Goal: Information Seeking & Learning: Check status

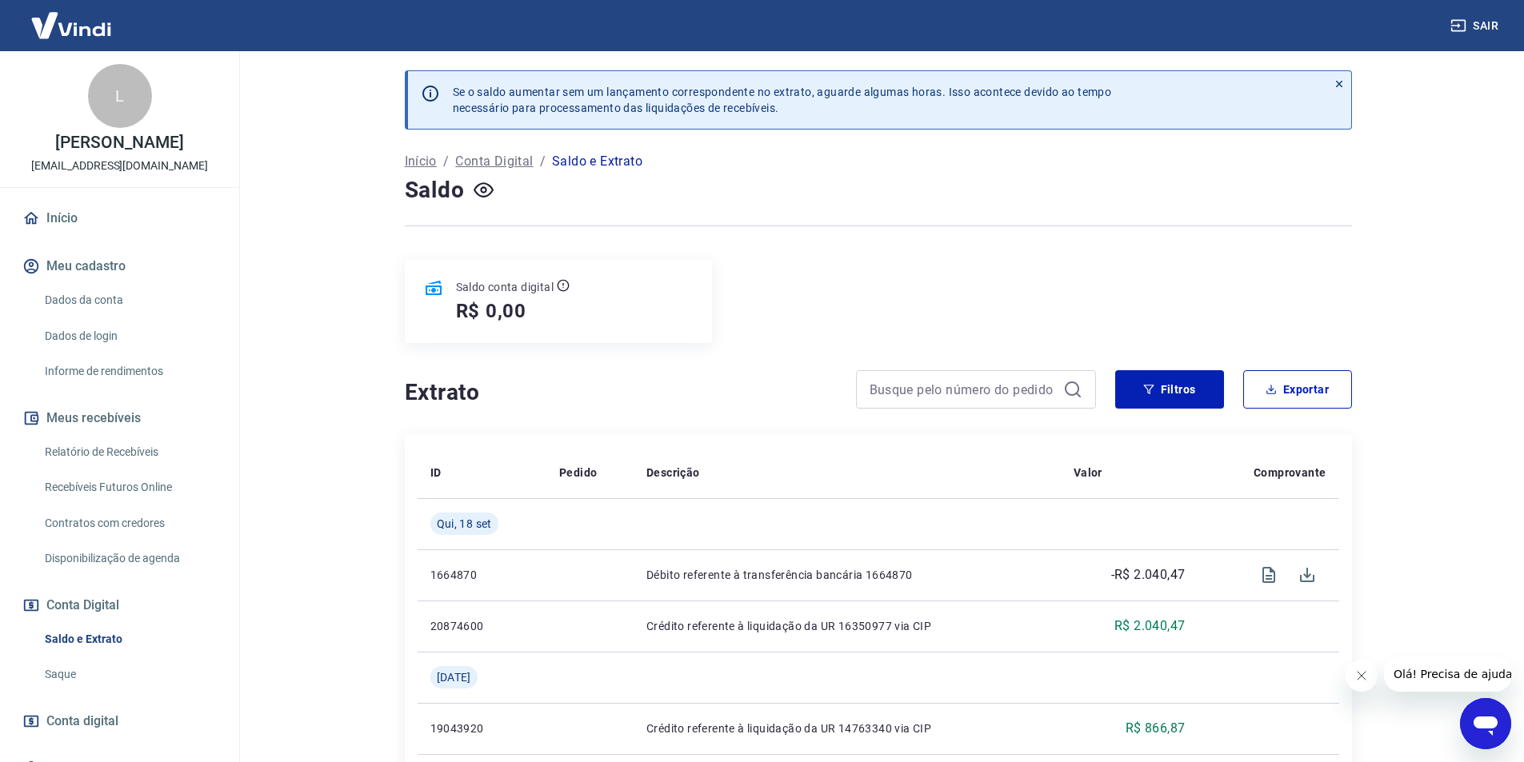
click at [95, 218] on link "Início" at bounding box center [119, 218] width 201 height 35
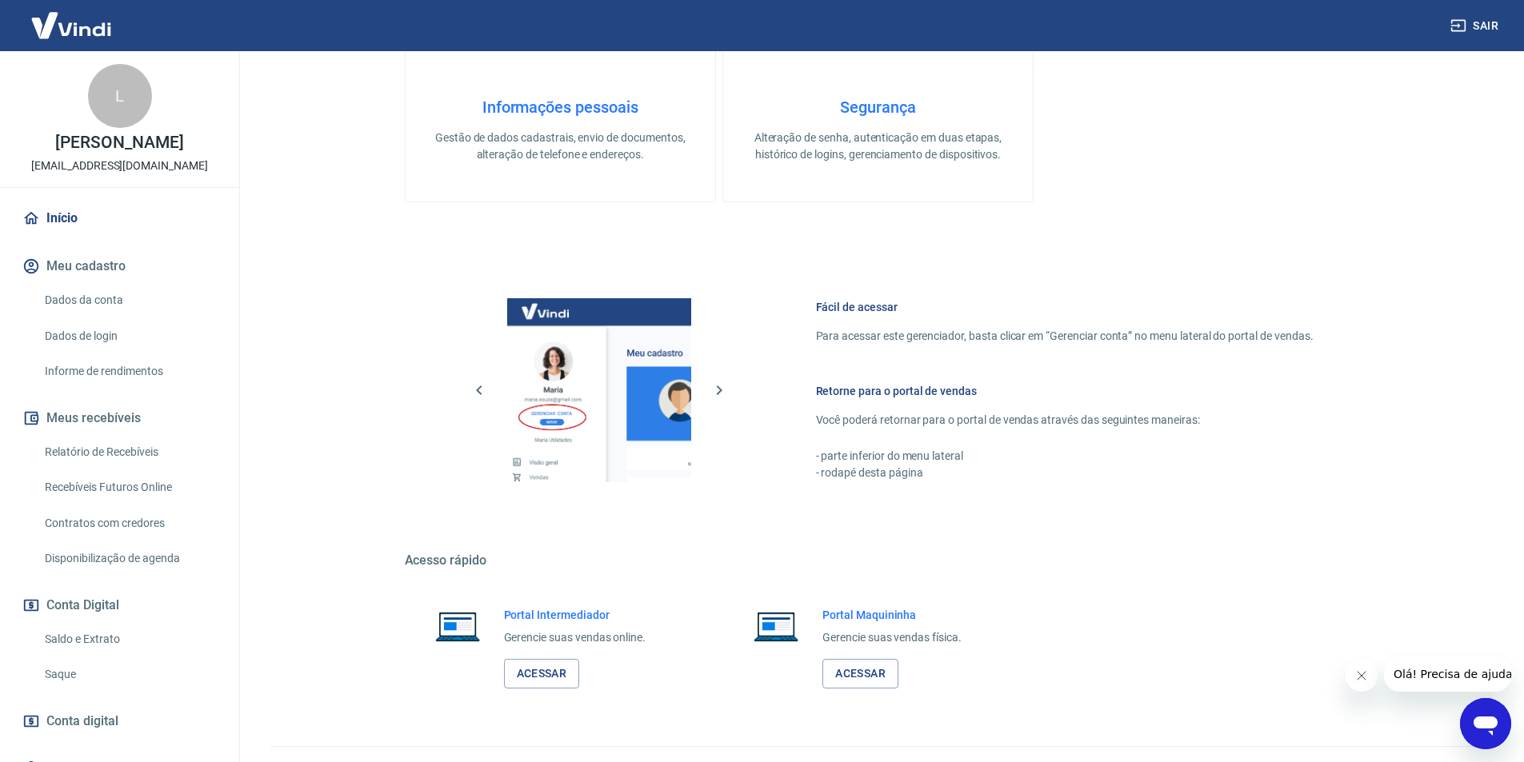
scroll to position [400, 0]
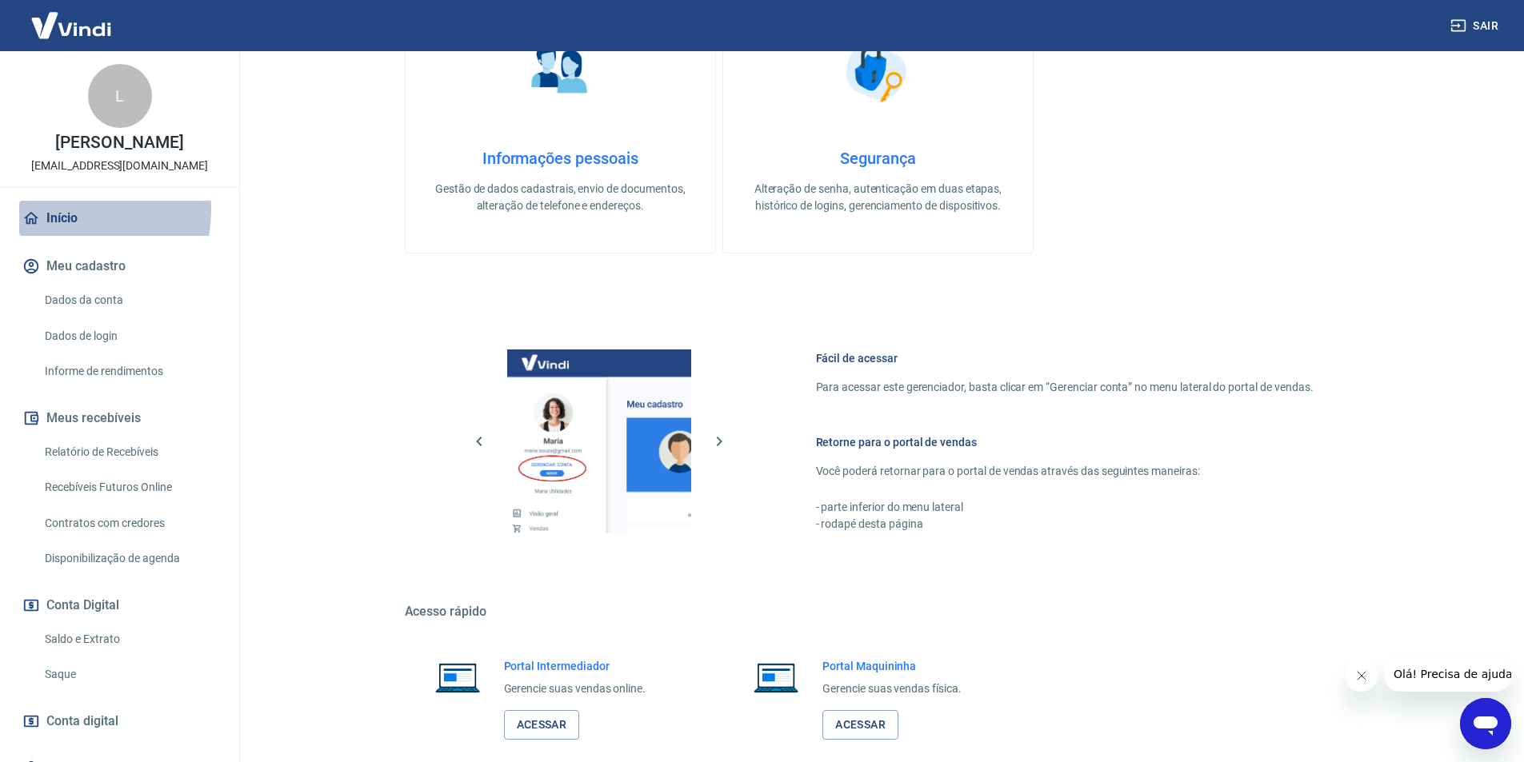
click at [56, 210] on link "Início" at bounding box center [119, 218] width 201 height 35
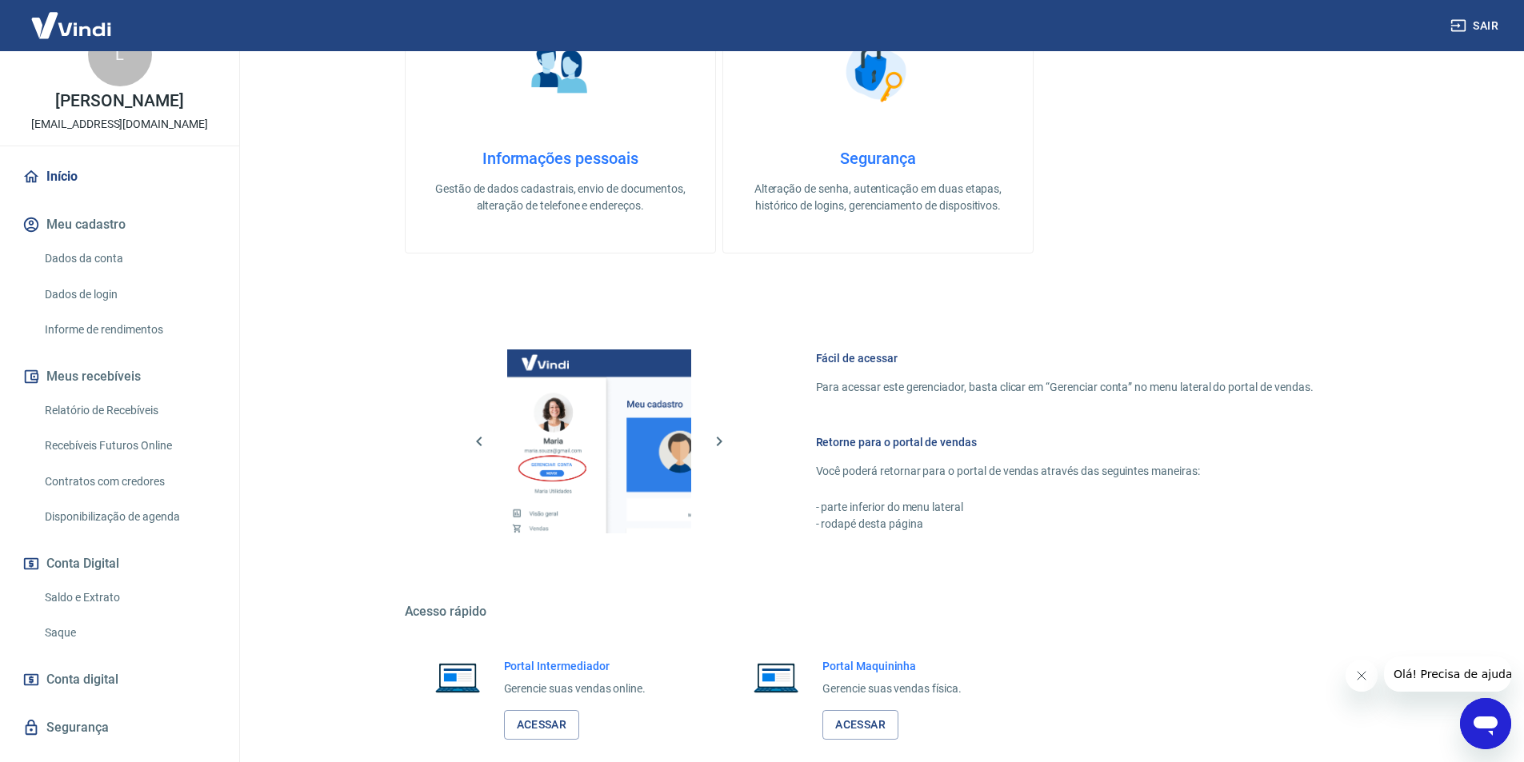
scroll to position [80, 0]
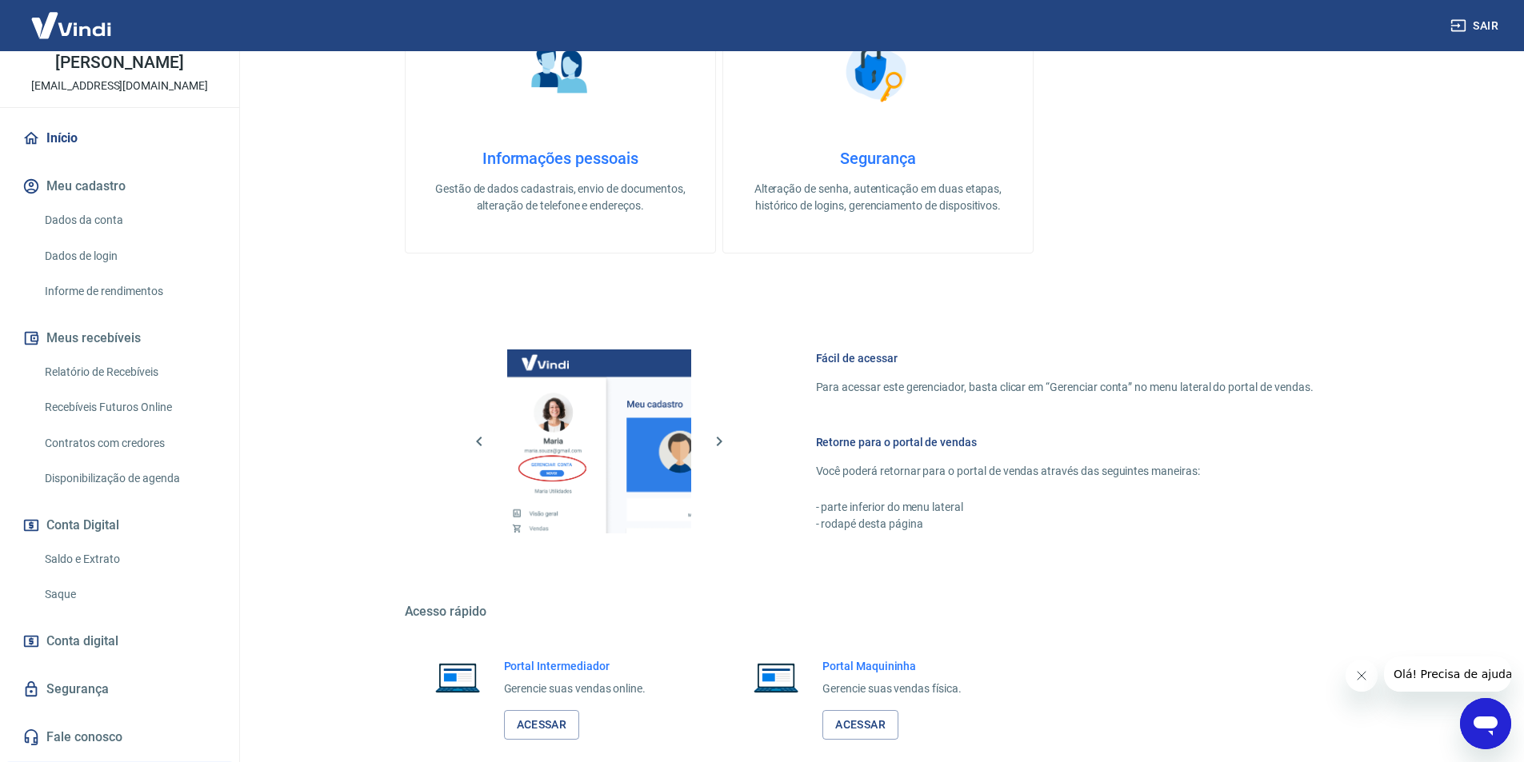
click at [58, 550] on link "Saldo e Extrato" at bounding box center [129, 559] width 182 height 33
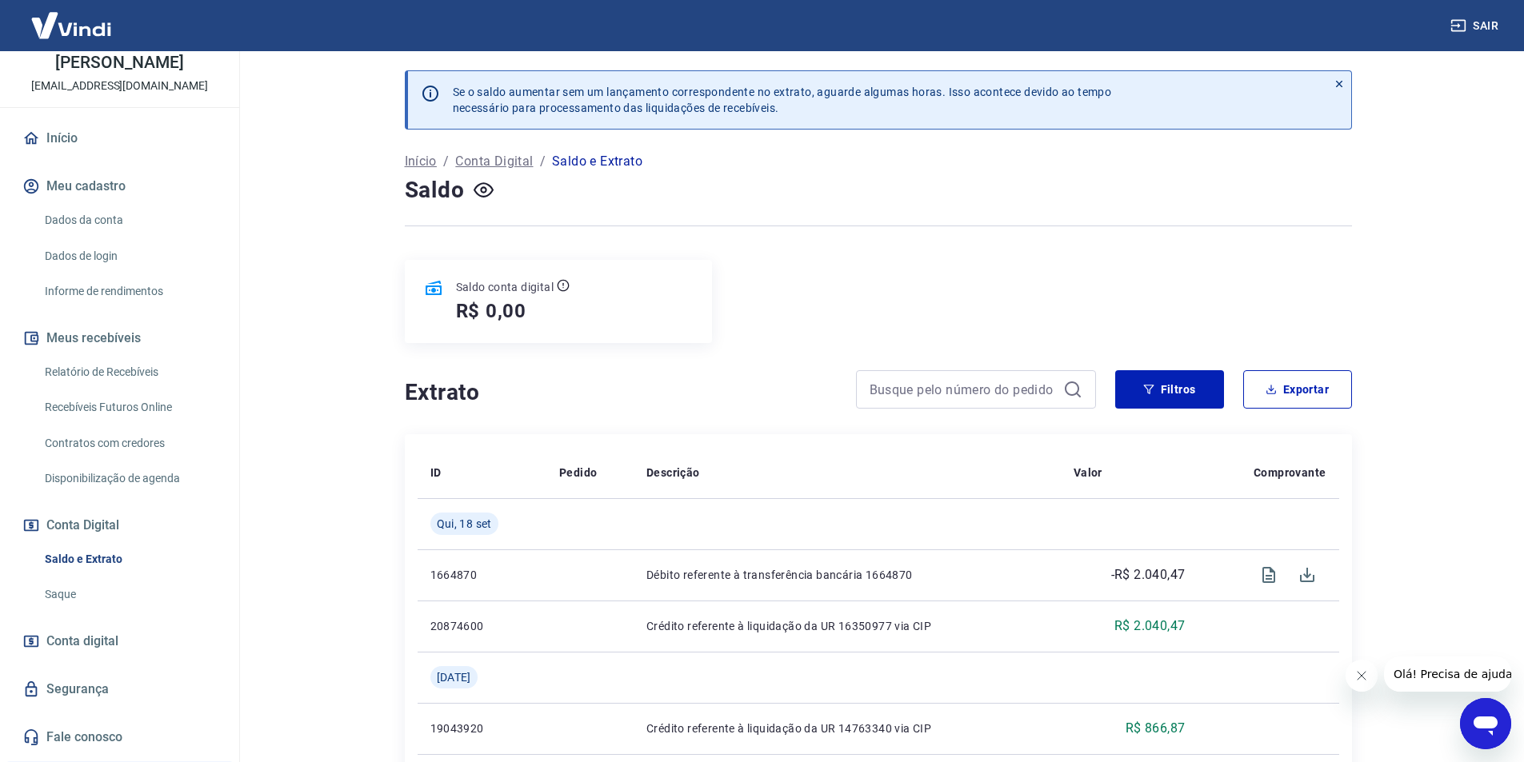
click at [417, 163] on p "Início" at bounding box center [421, 161] width 32 height 19
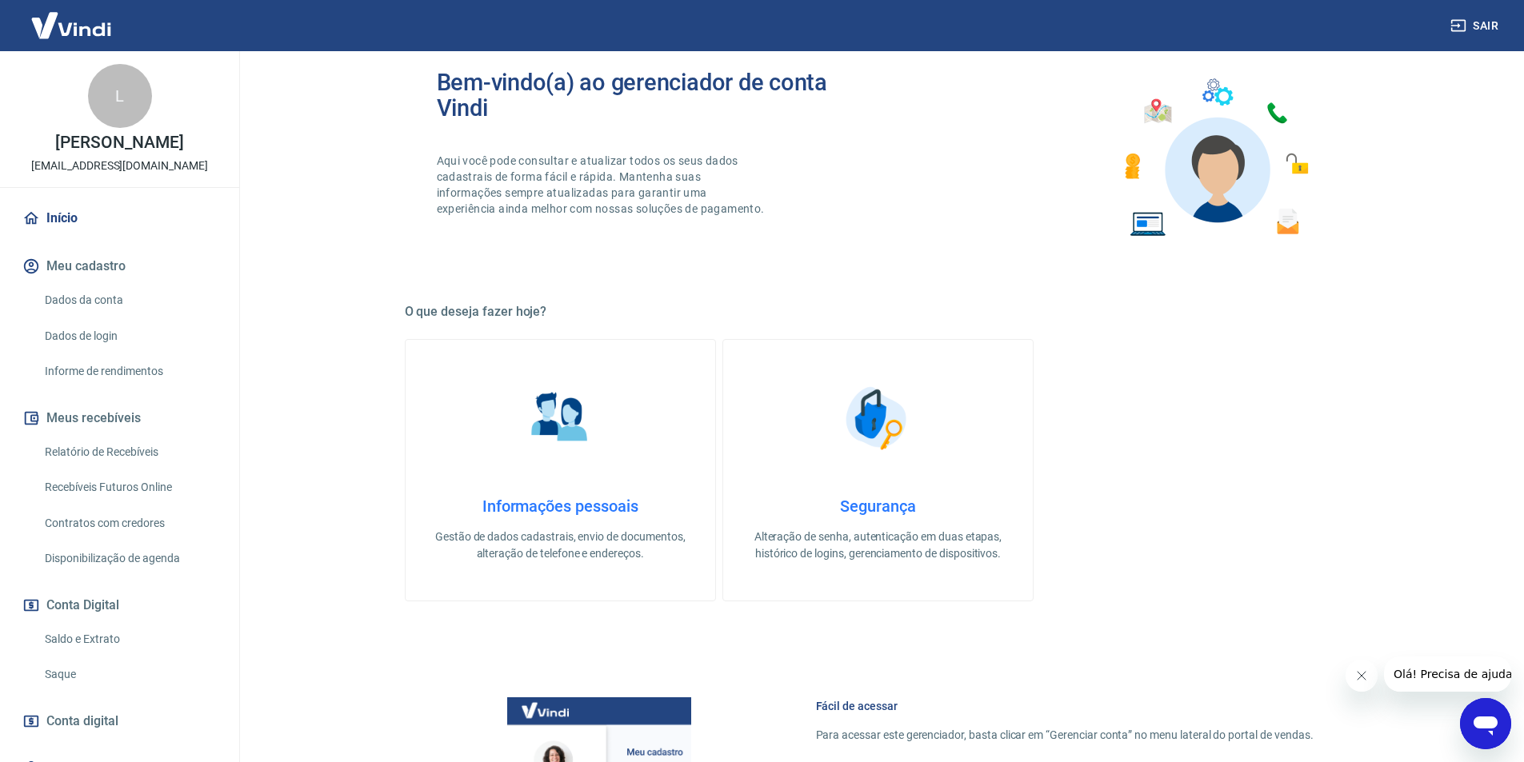
scroll to position [80, 0]
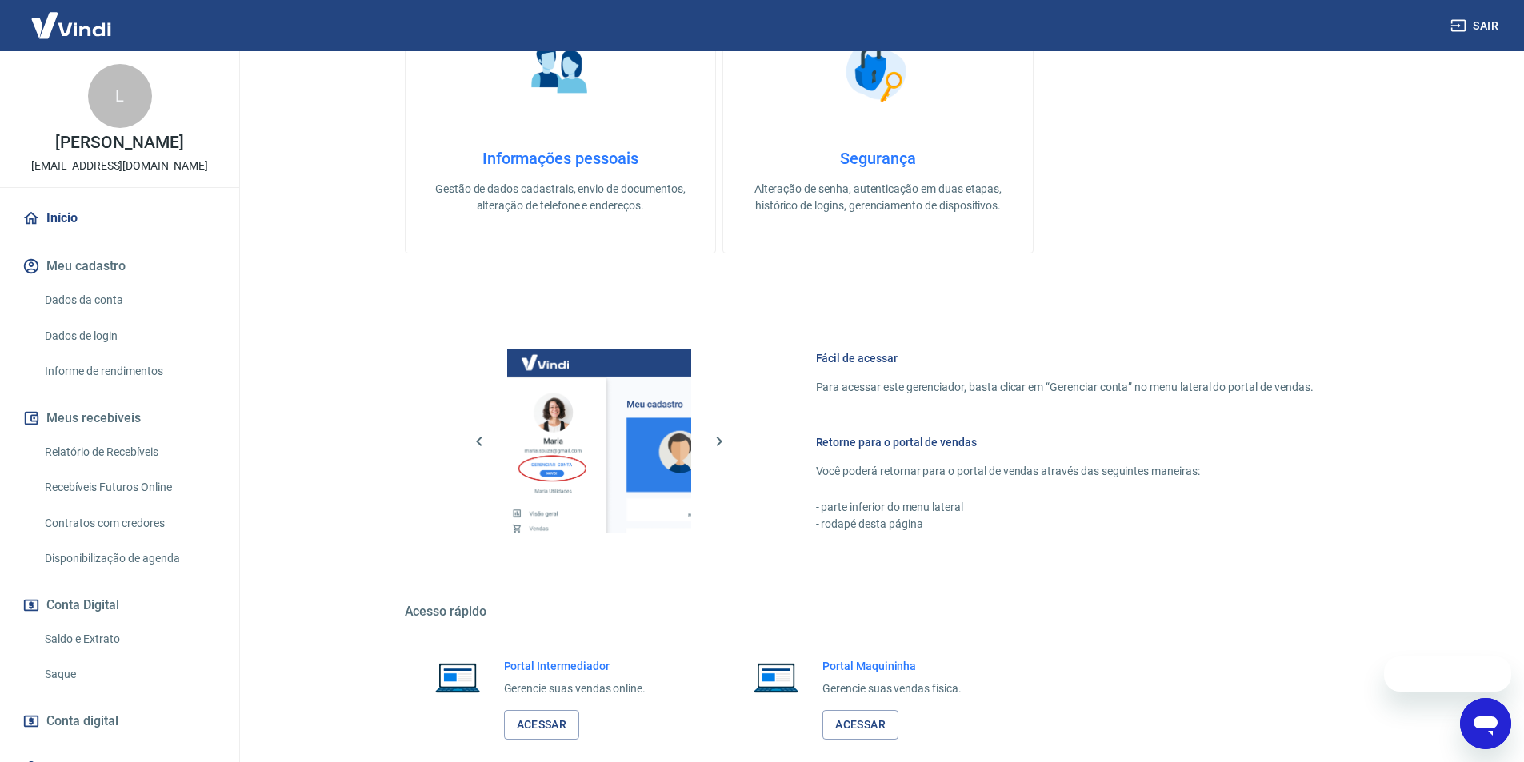
scroll to position [234, 0]
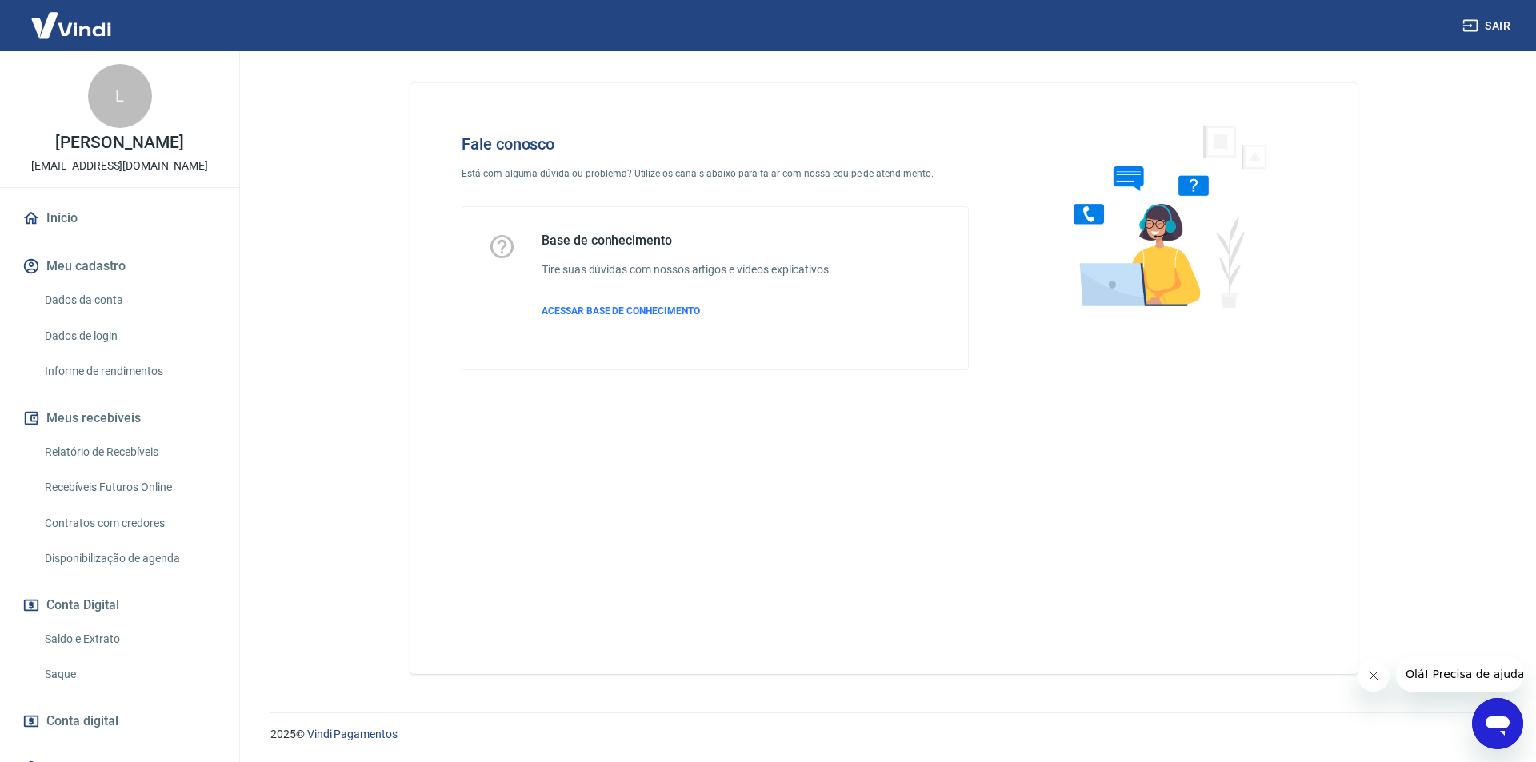
click at [64, 214] on link "Início" at bounding box center [119, 218] width 201 height 35
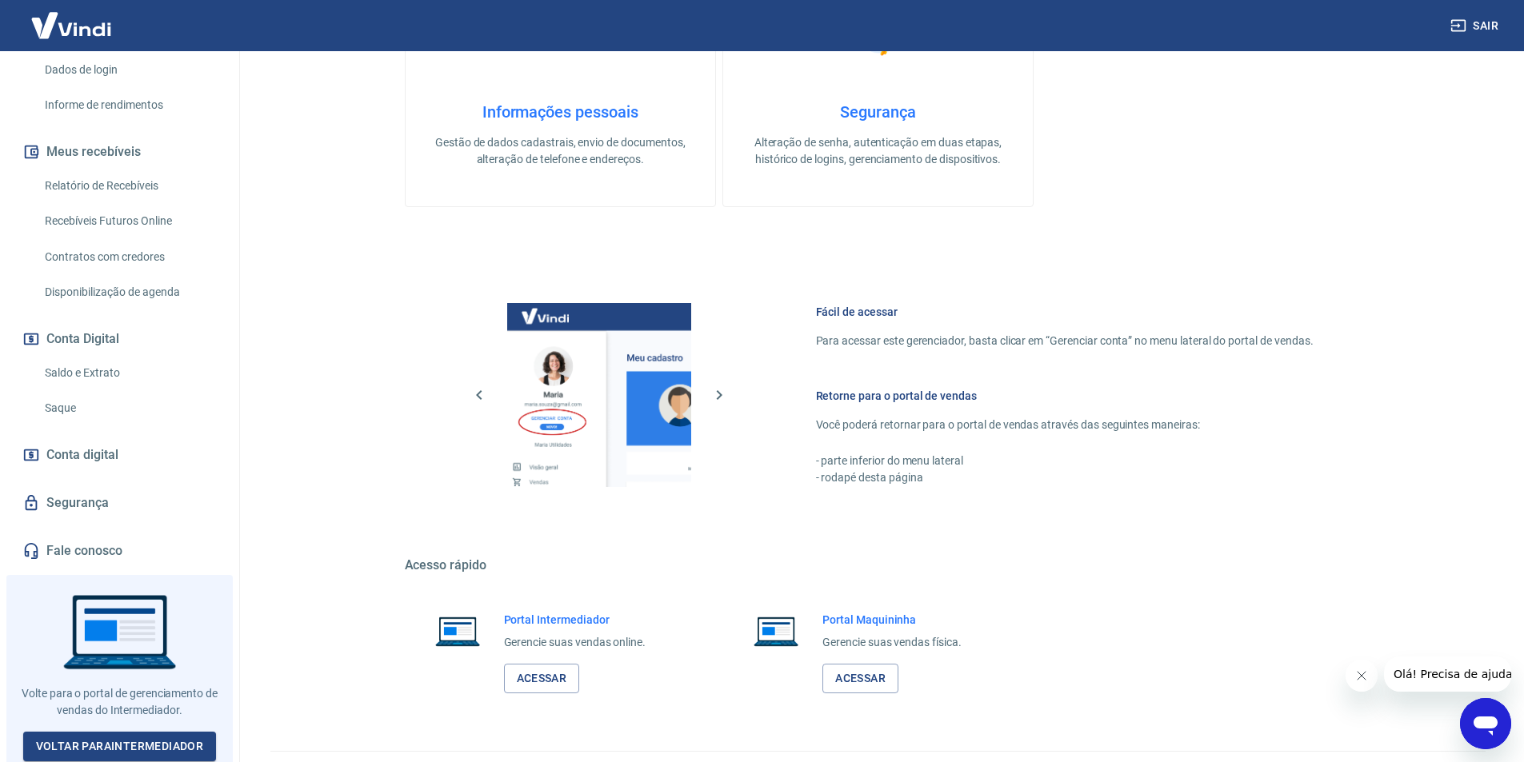
scroll to position [480, 0]
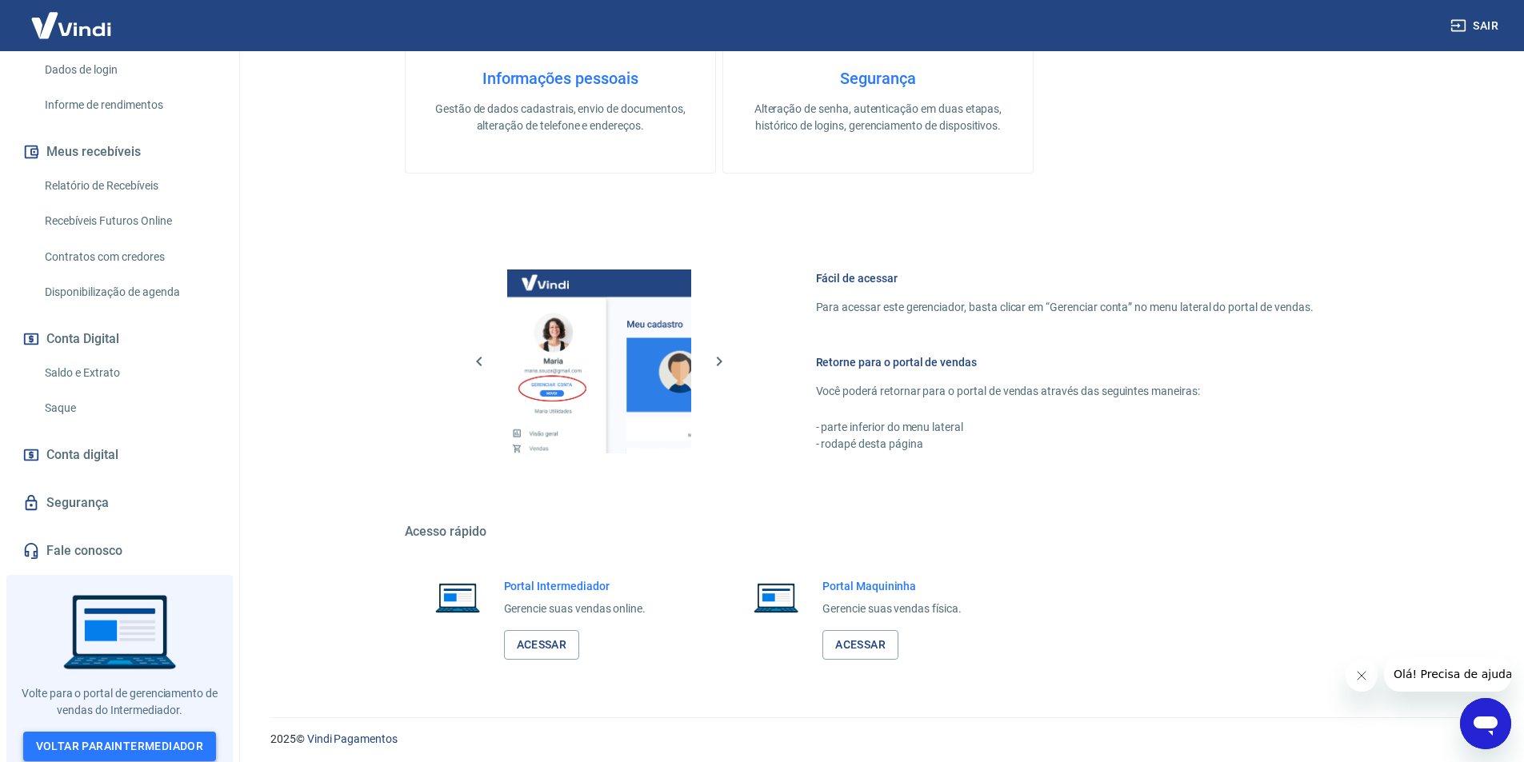
click at [161, 736] on link "Voltar para Intermediador" at bounding box center [120, 747] width 194 height 30
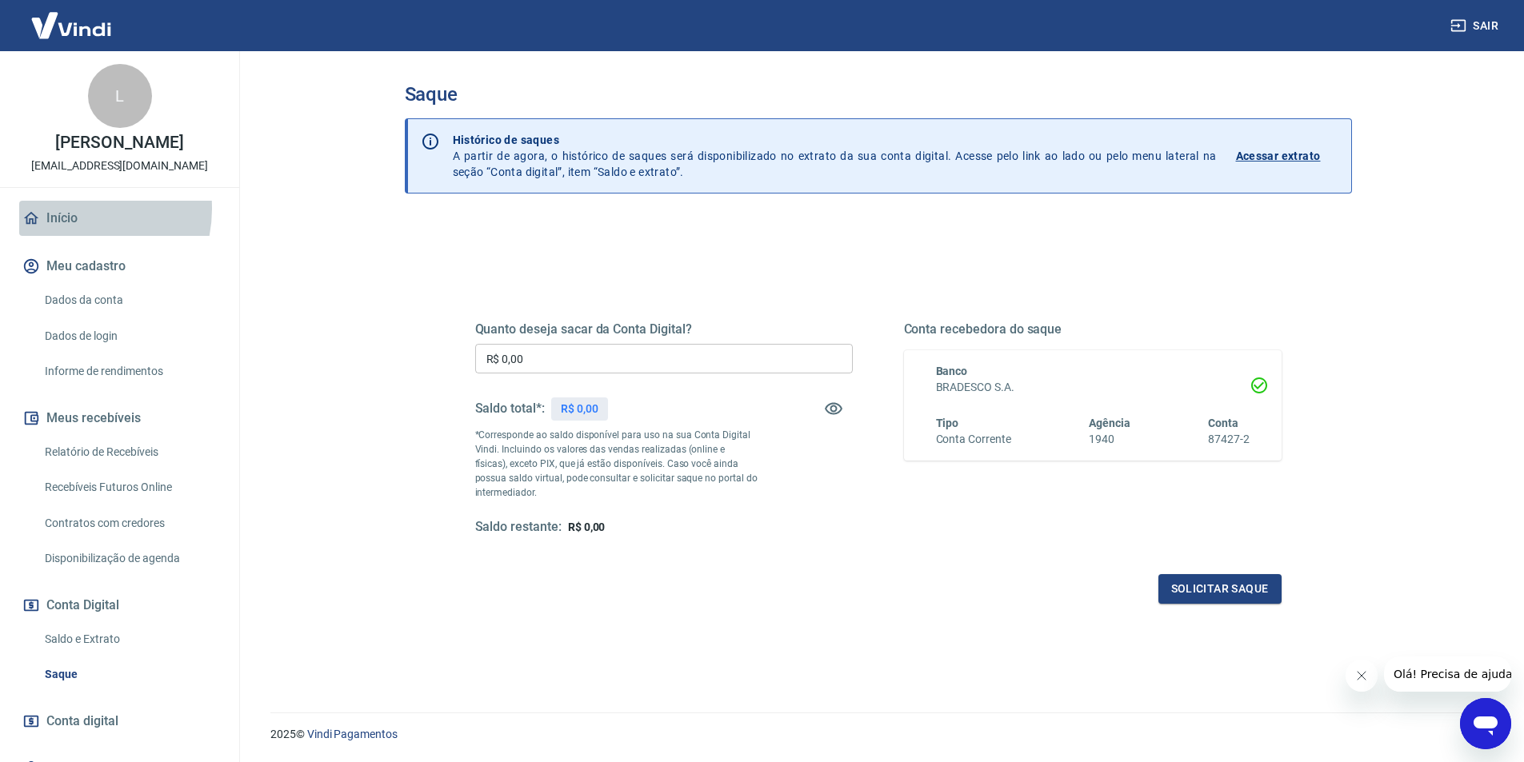
click at [71, 209] on link "Início" at bounding box center [119, 218] width 201 height 35
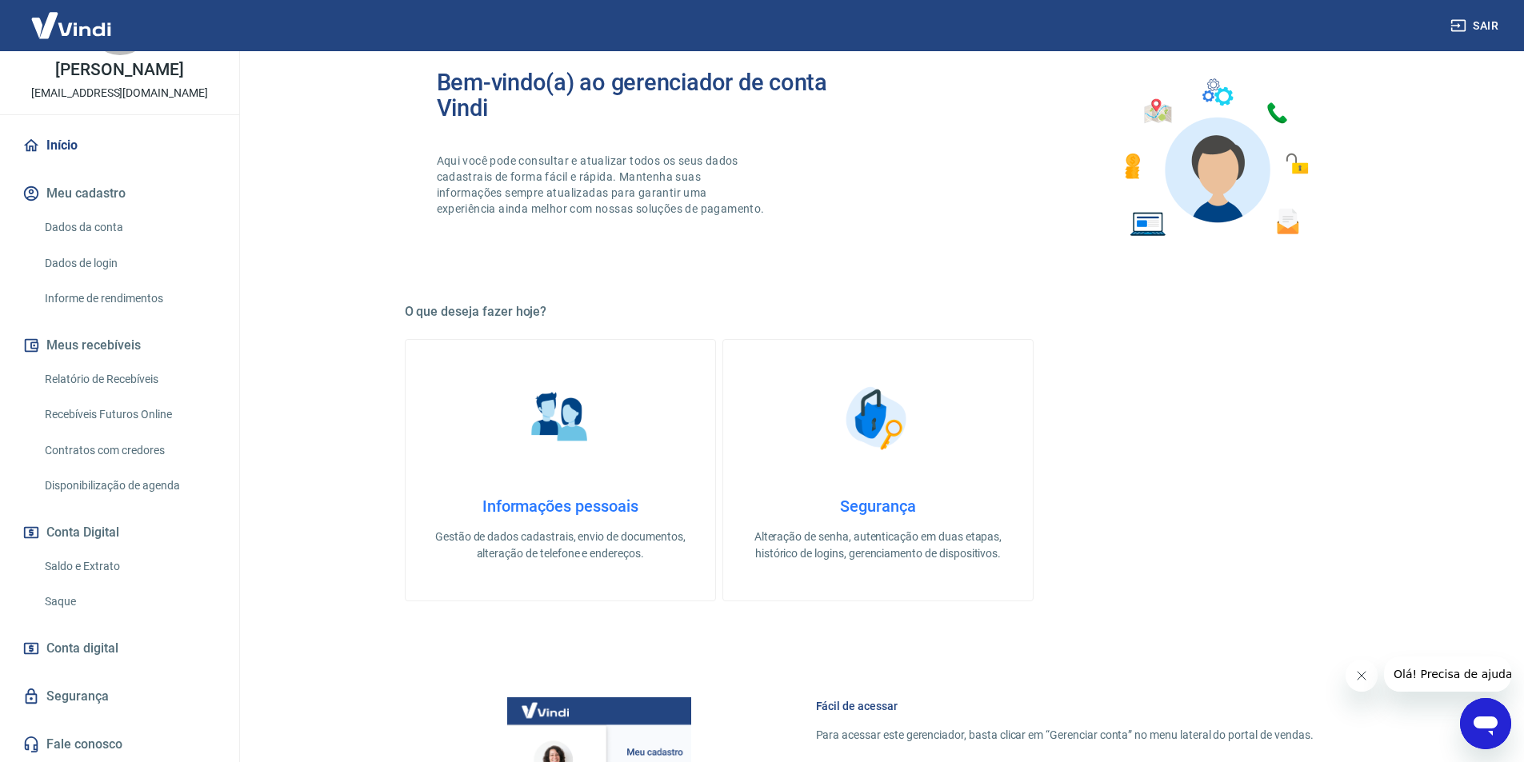
scroll to position [80, 0]
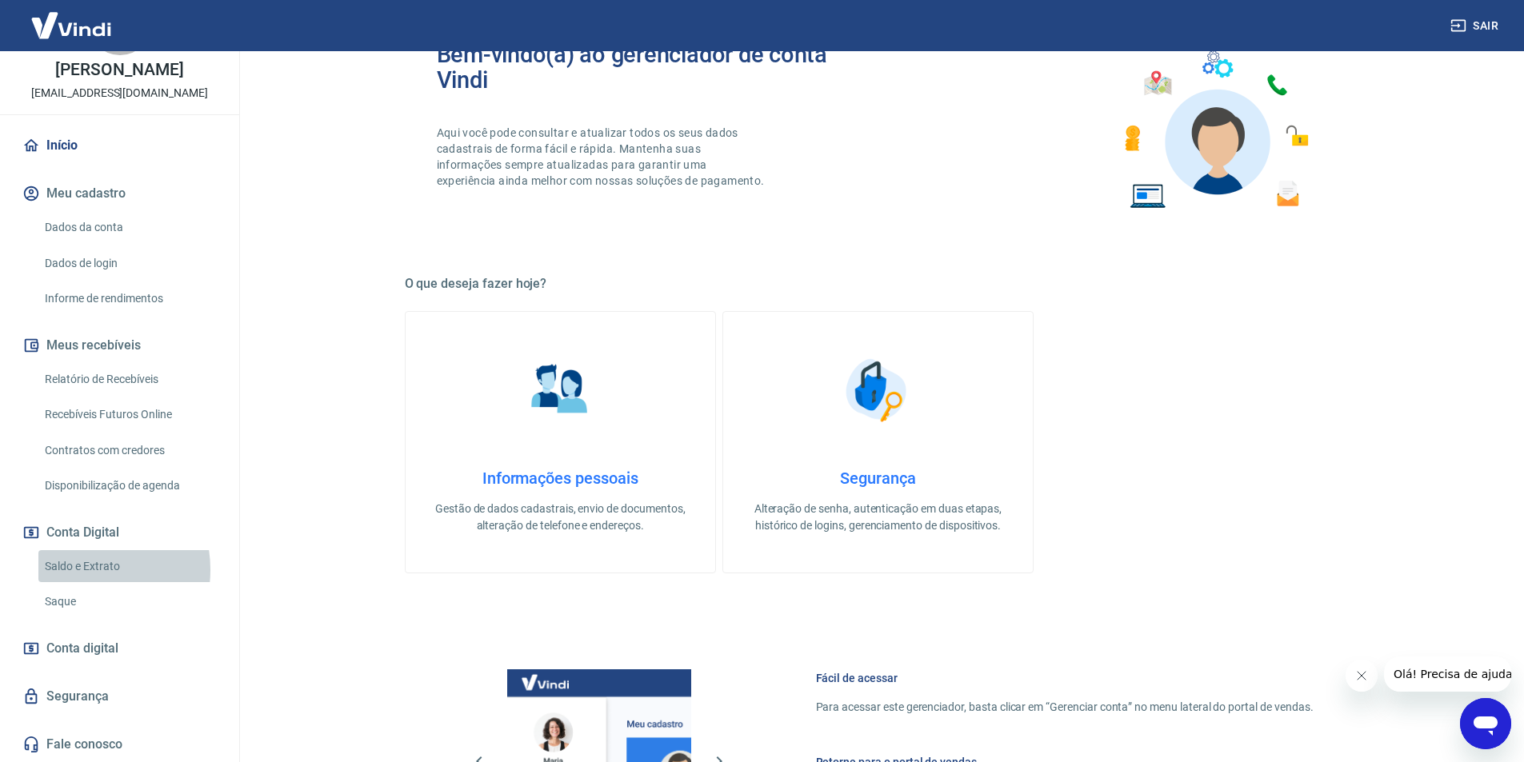
click at [81, 569] on link "Saldo e Extrato" at bounding box center [129, 566] width 182 height 33
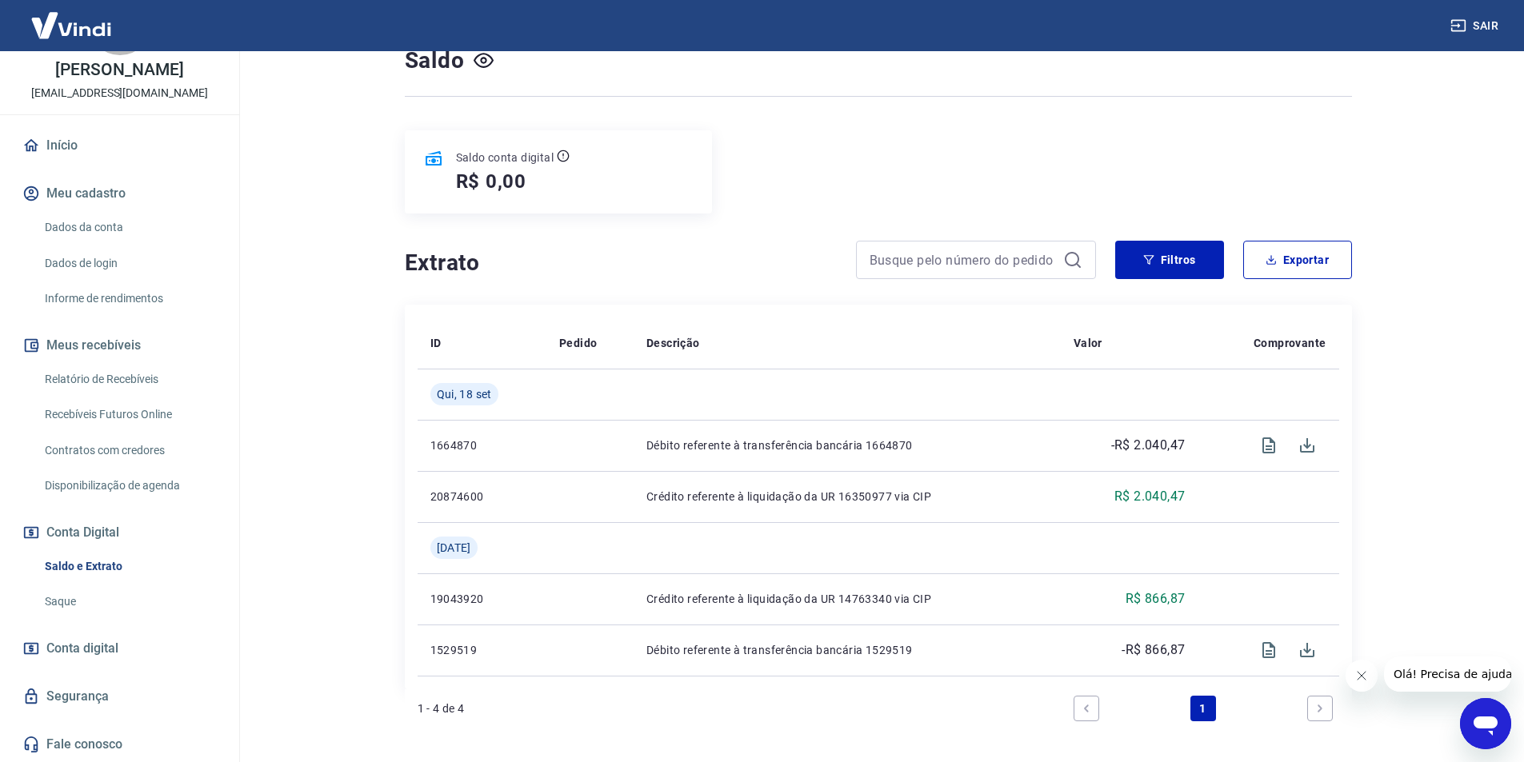
scroll to position [160, 0]
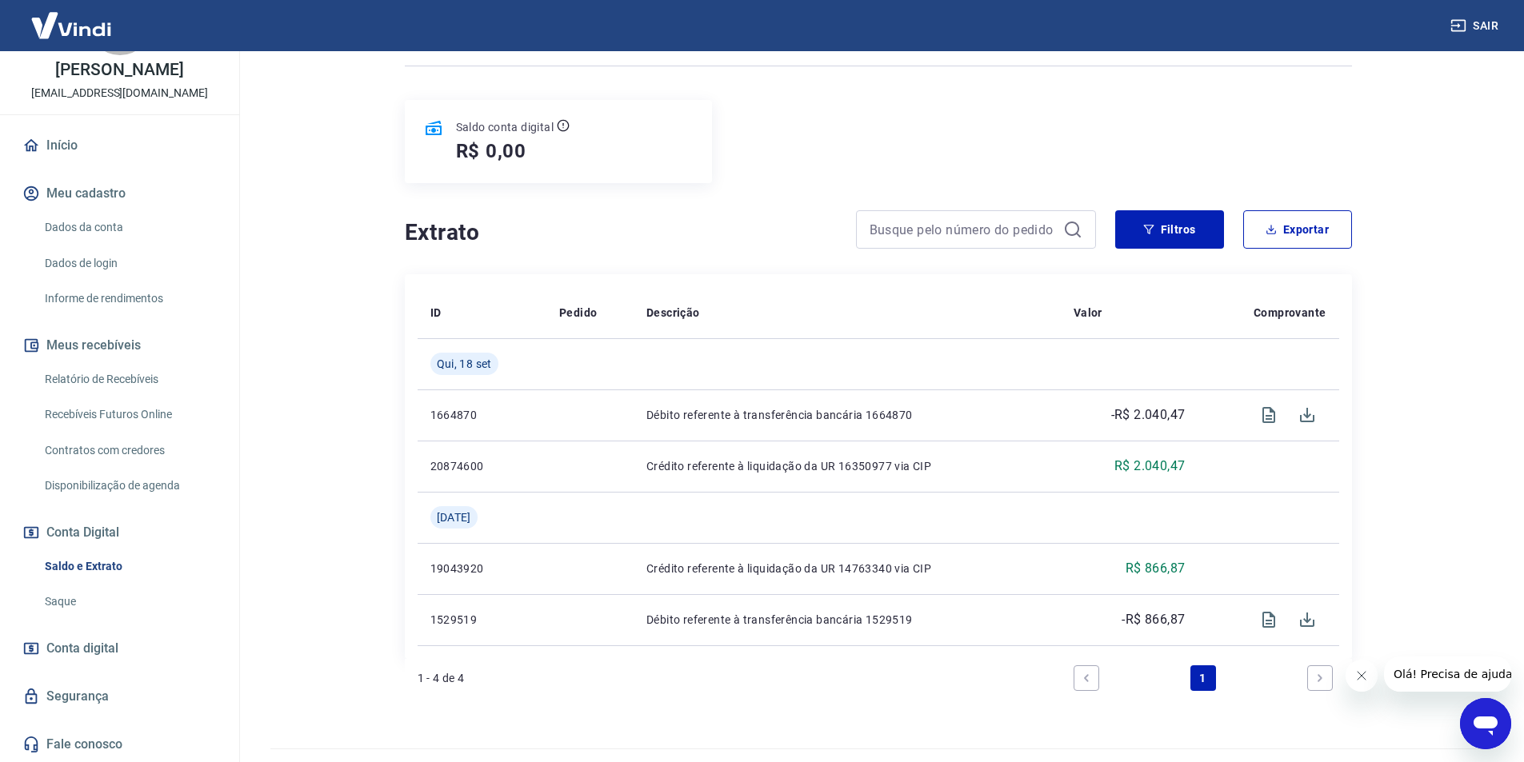
click at [84, 650] on span "Conta digital" at bounding box center [82, 648] width 72 height 22
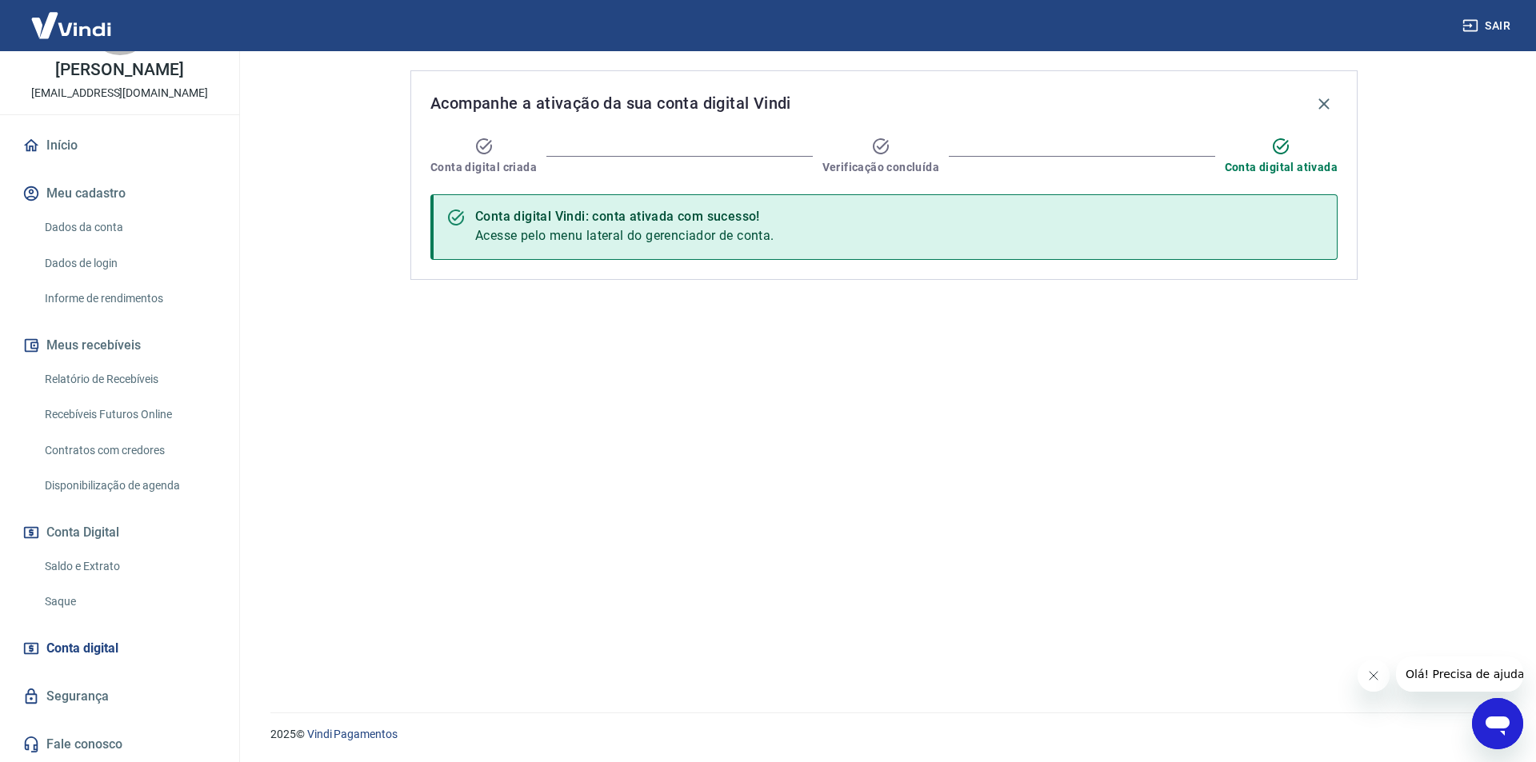
click at [145, 421] on link "Recebíveis Futuros Online" at bounding box center [129, 414] width 182 height 33
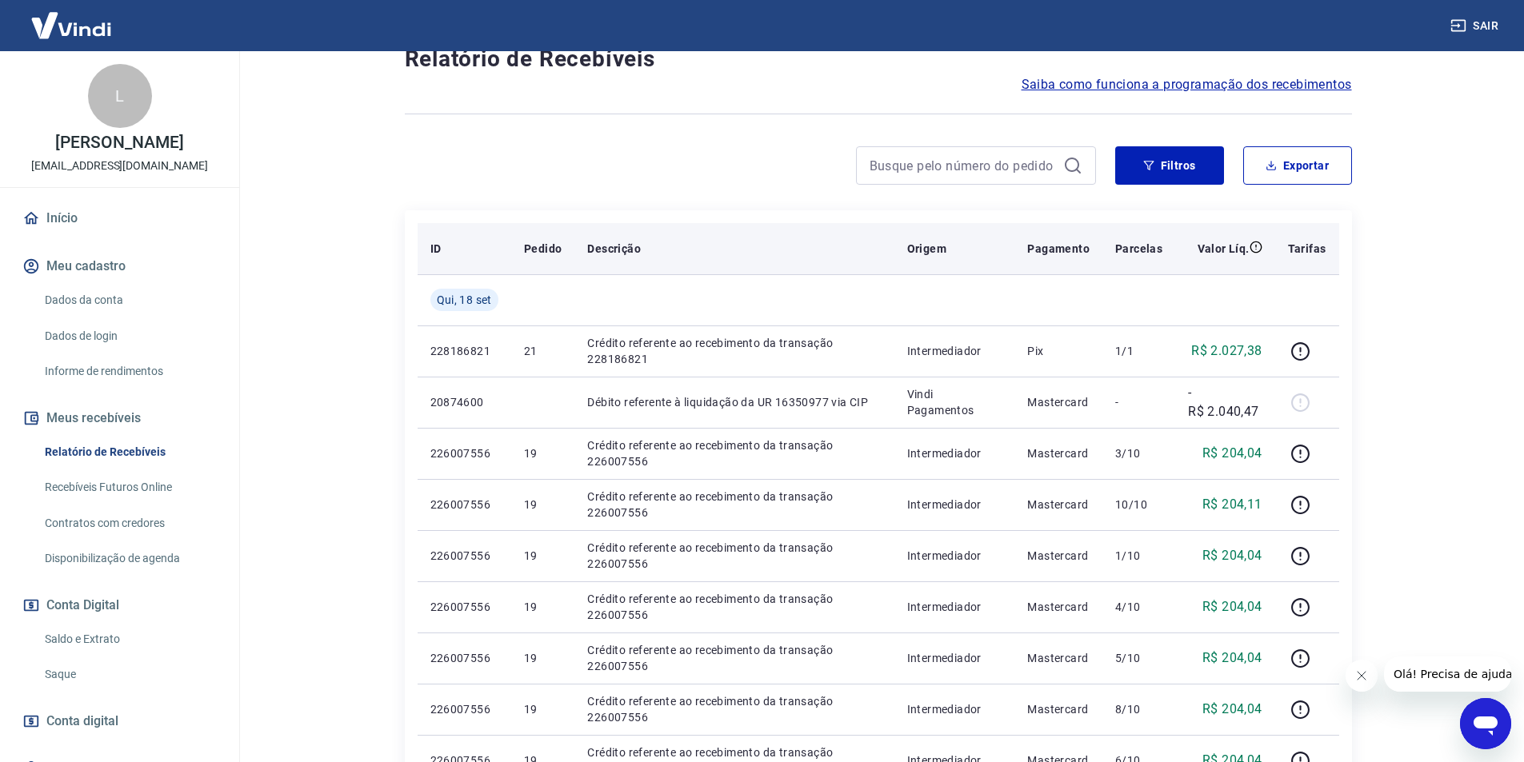
scroll to position [160, 0]
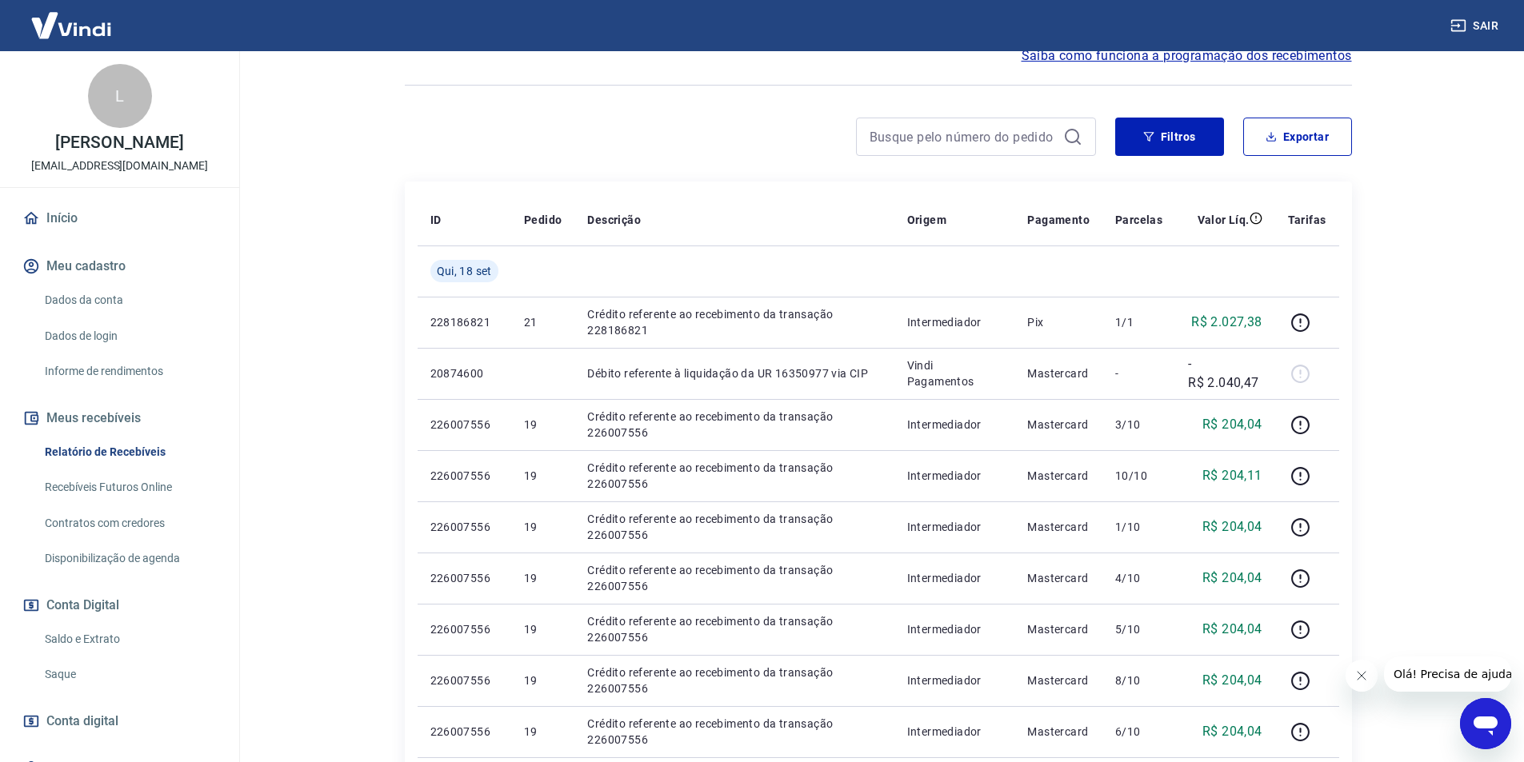
click at [105, 408] on button "Meus recebíveis" at bounding box center [119, 418] width 201 height 35
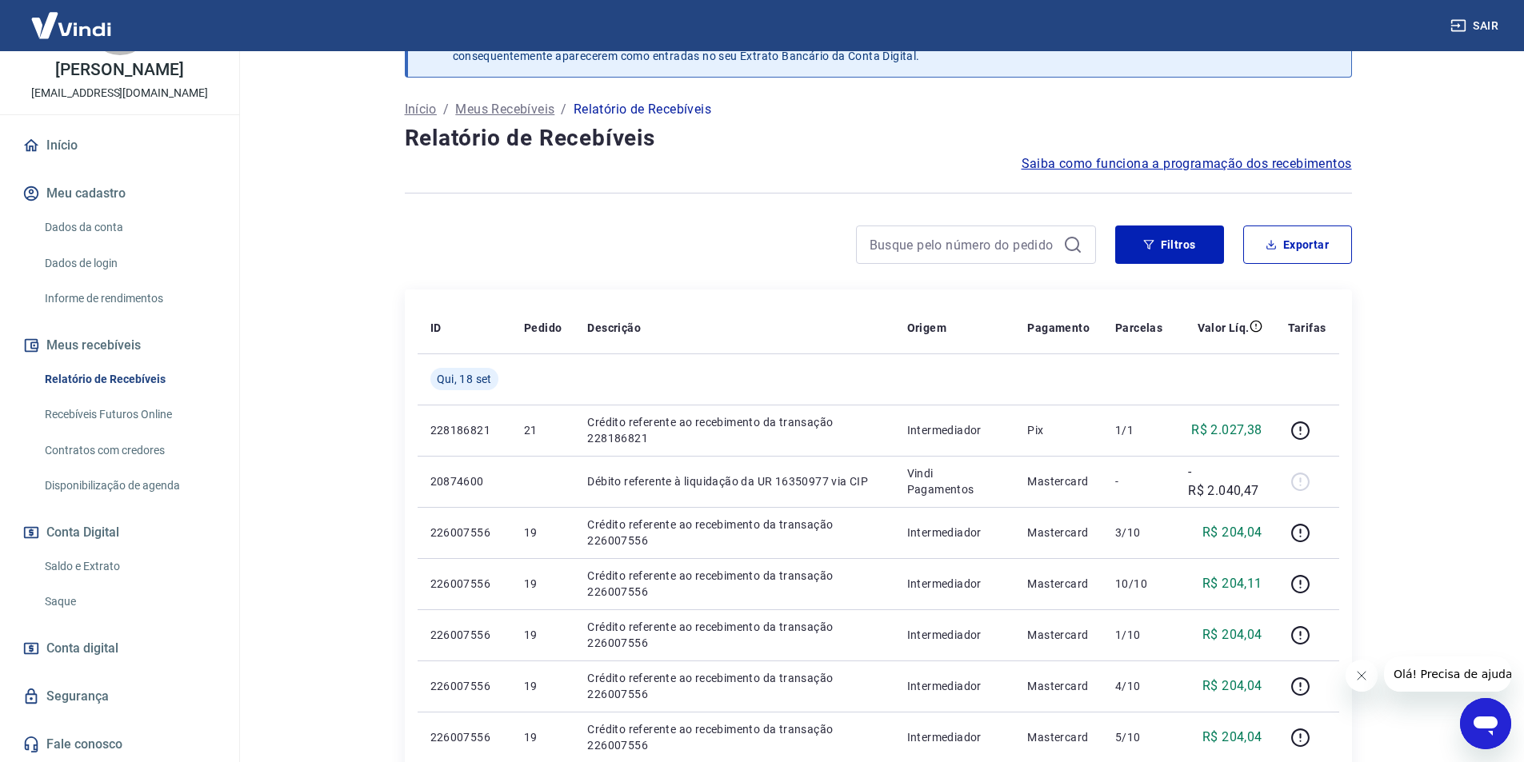
scroll to position [80, 0]
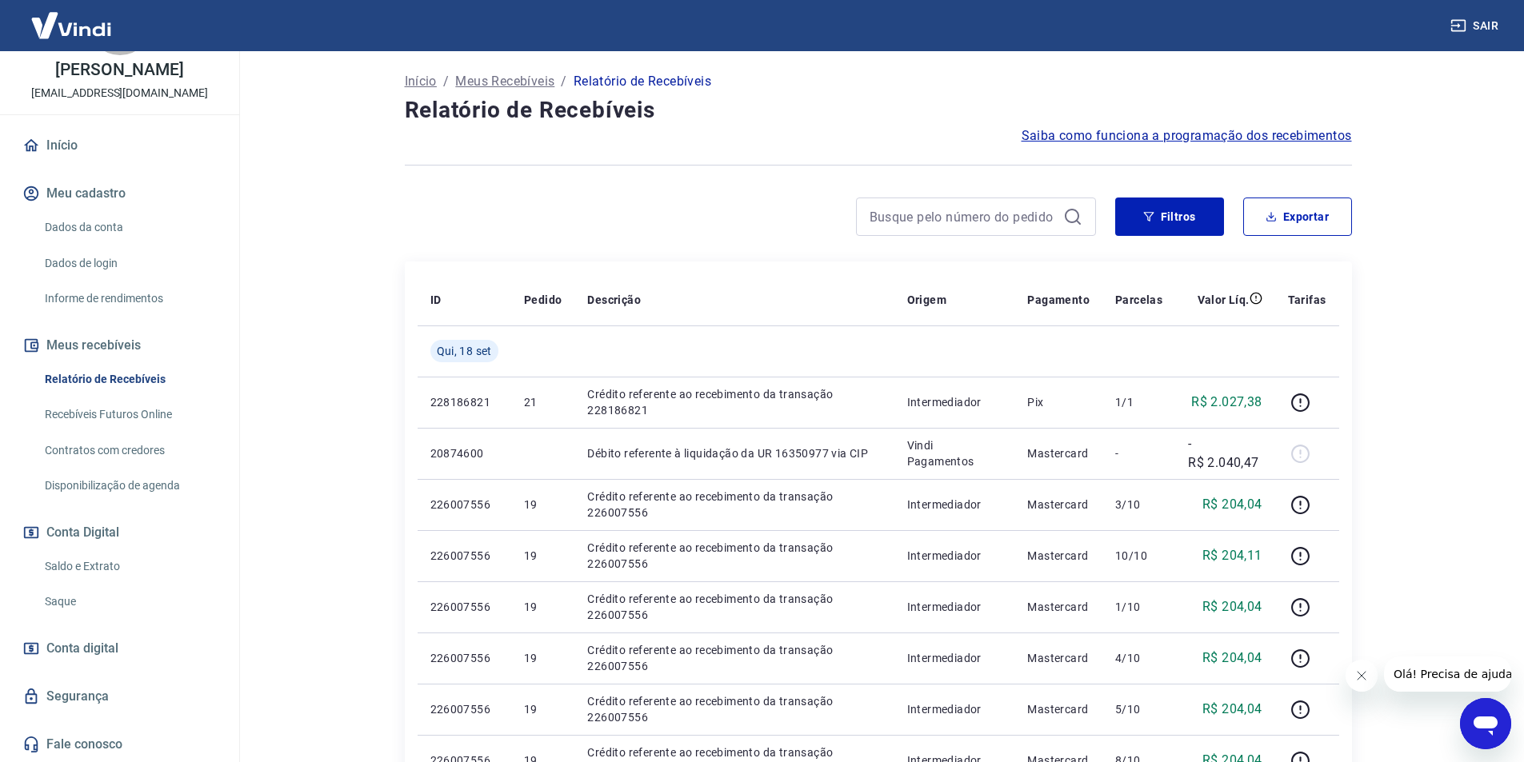
click at [98, 569] on link "Saldo e Extrato" at bounding box center [129, 566] width 182 height 33
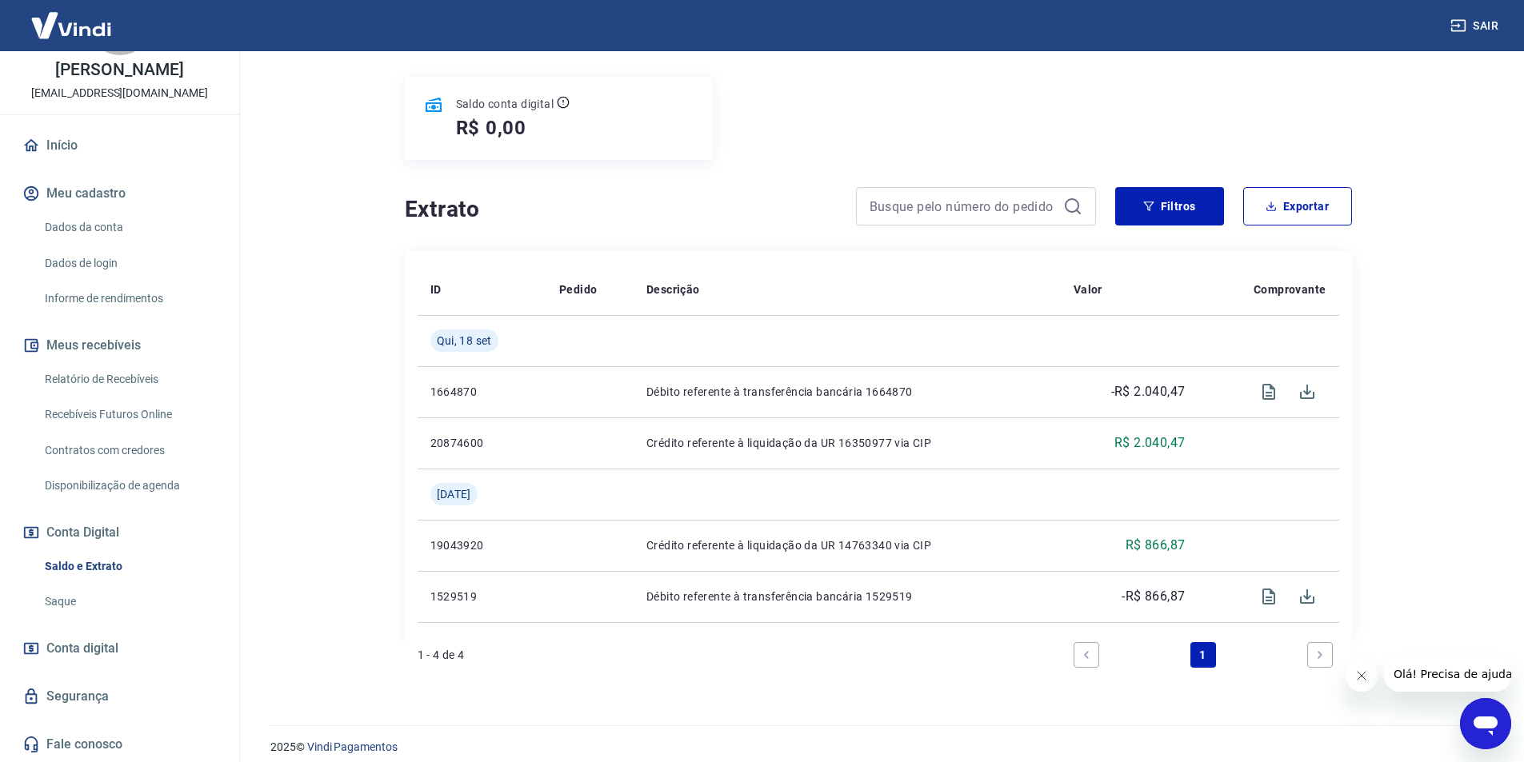
scroll to position [196, 0]
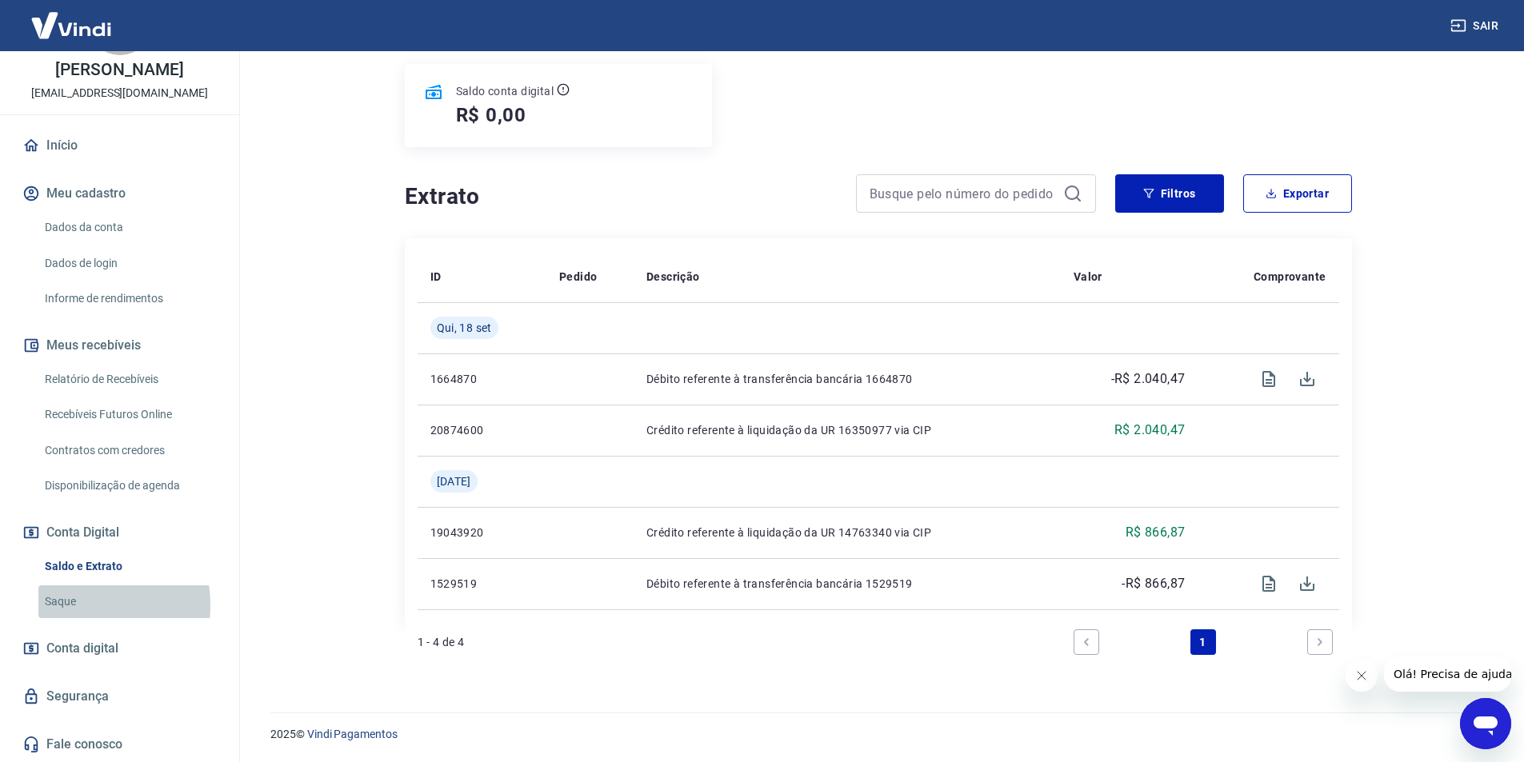
click at [70, 605] on link "Saque" at bounding box center [129, 601] width 182 height 33
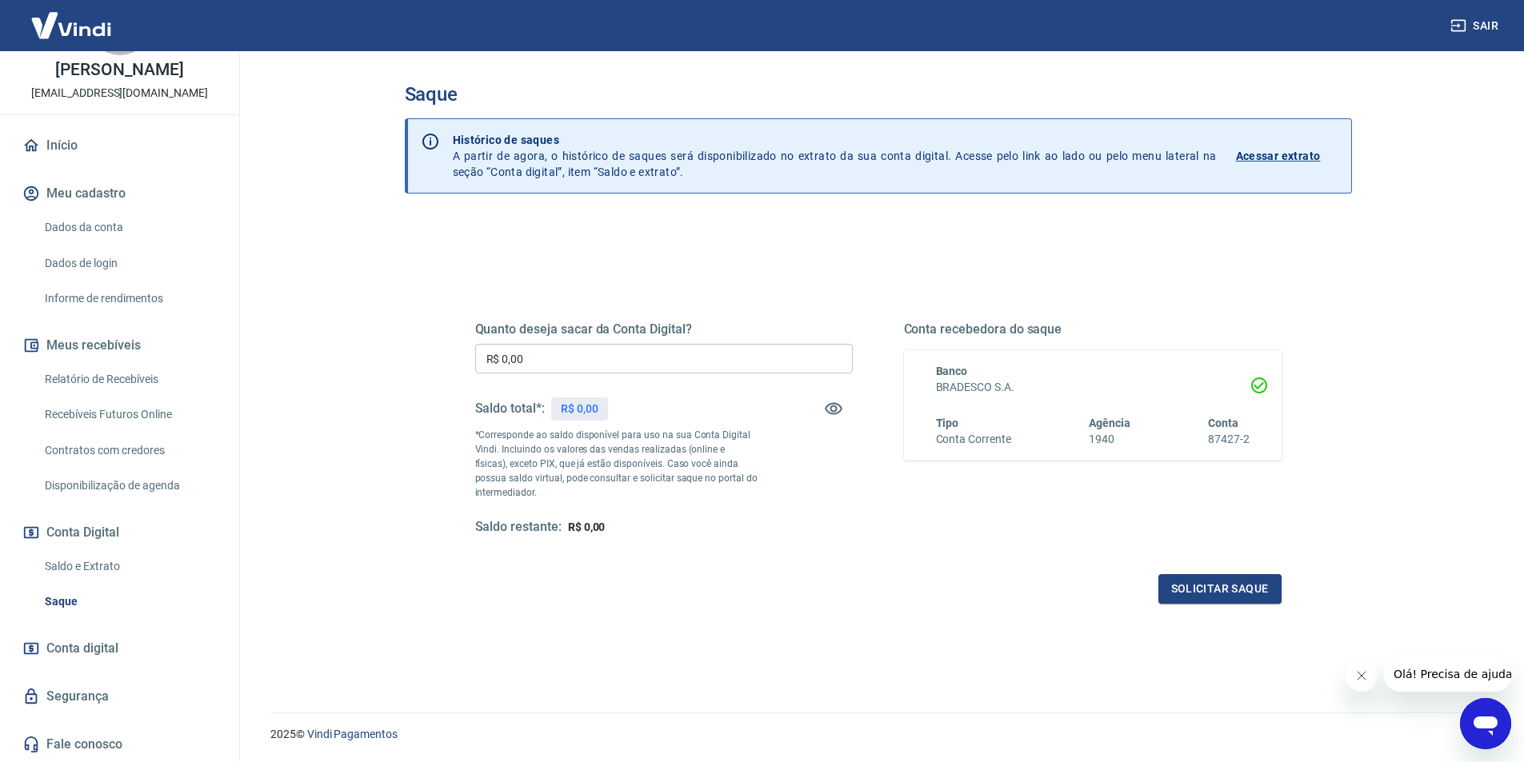
click at [73, 533] on button "Conta Digital" at bounding box center [119, 532] width 201 height 35
click at [137, 483] on link "Disponibilização de agenda" at bounding box center [129, 485] width 182 height 33
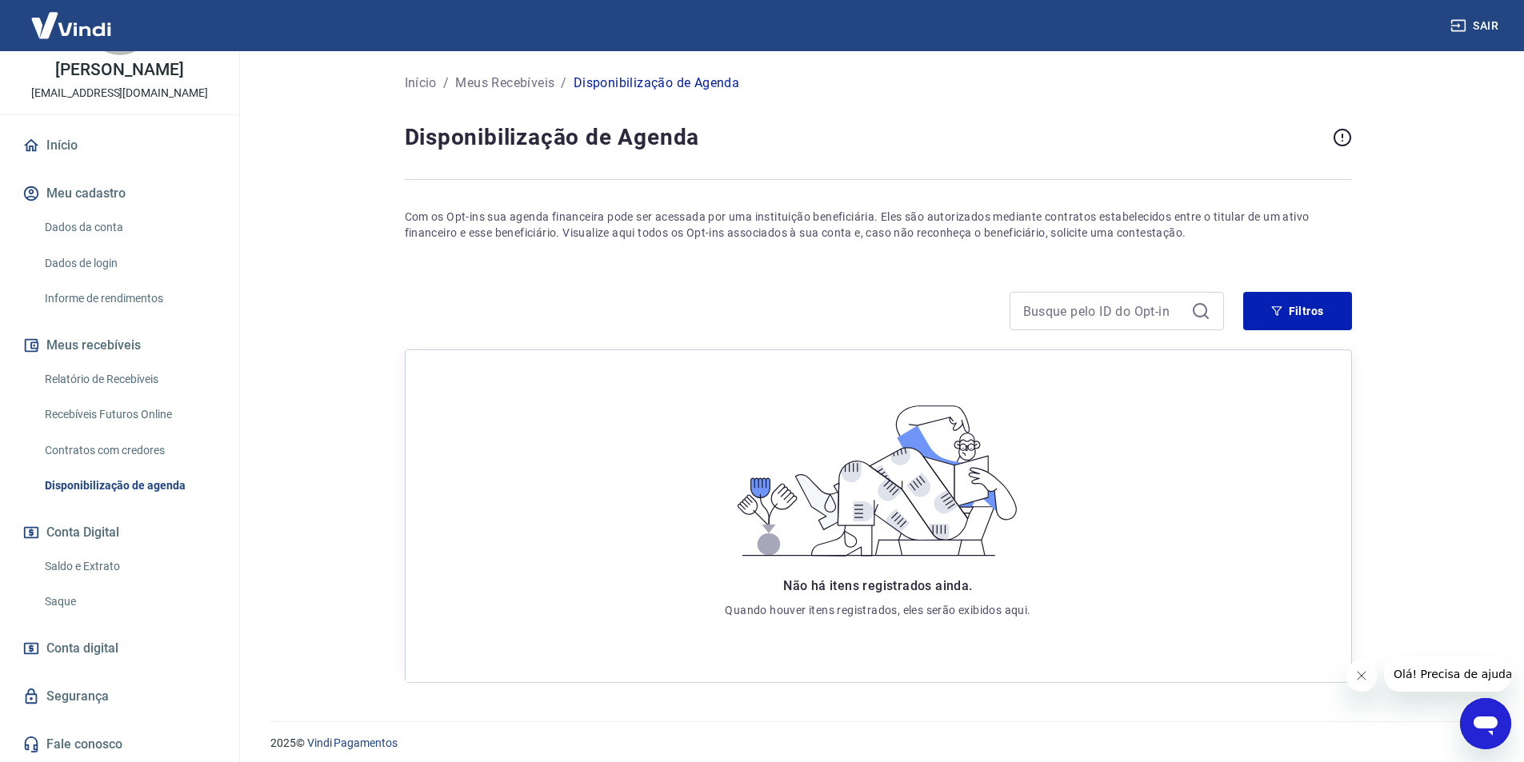
click at [70, 140] on link "Início" at bounding box center [119, 145] width 201 height 35
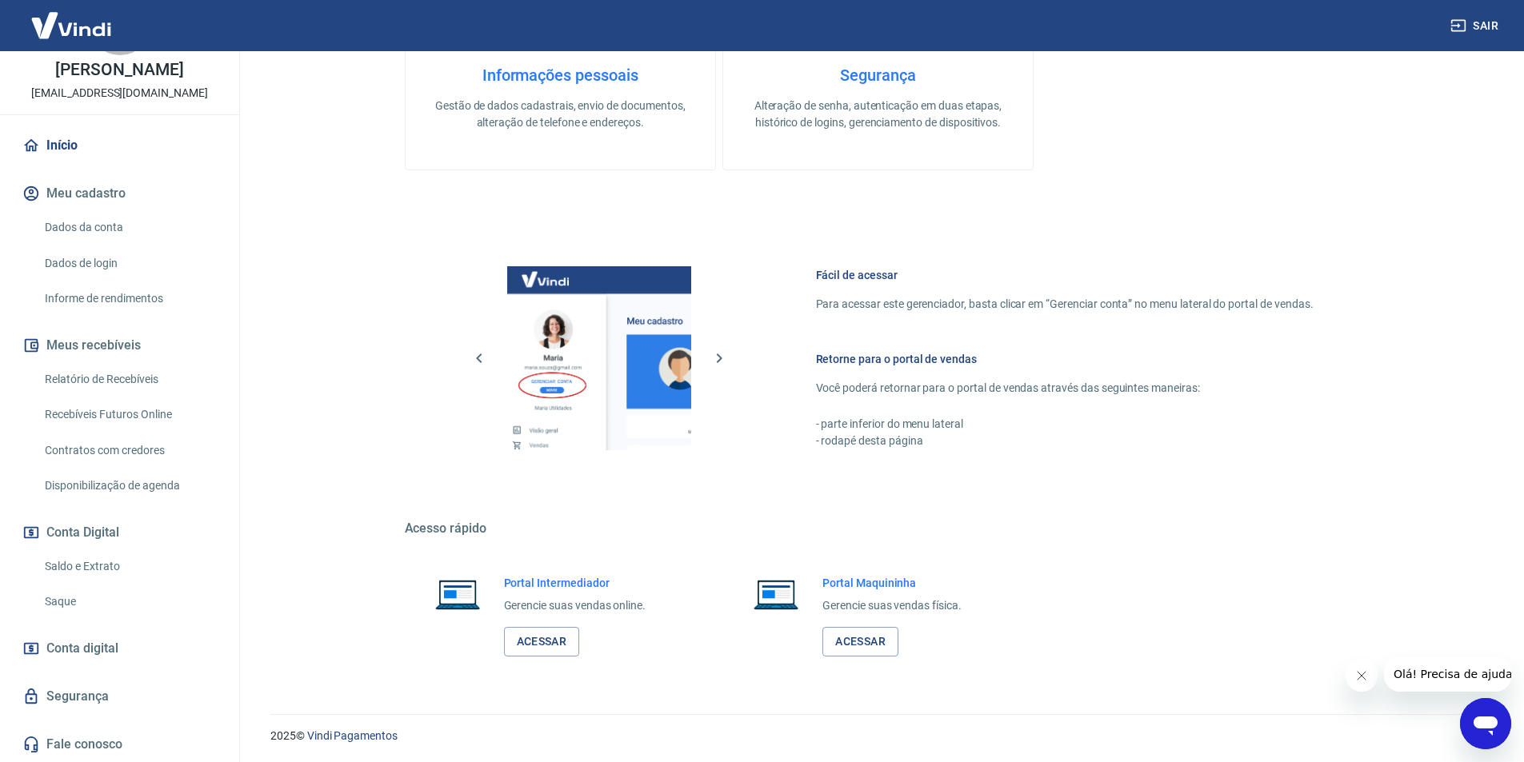
scroll to position [485, 0]
click at [86, 649] on span "Conta digital" at bounding box center [82, 648] width 72 height 22
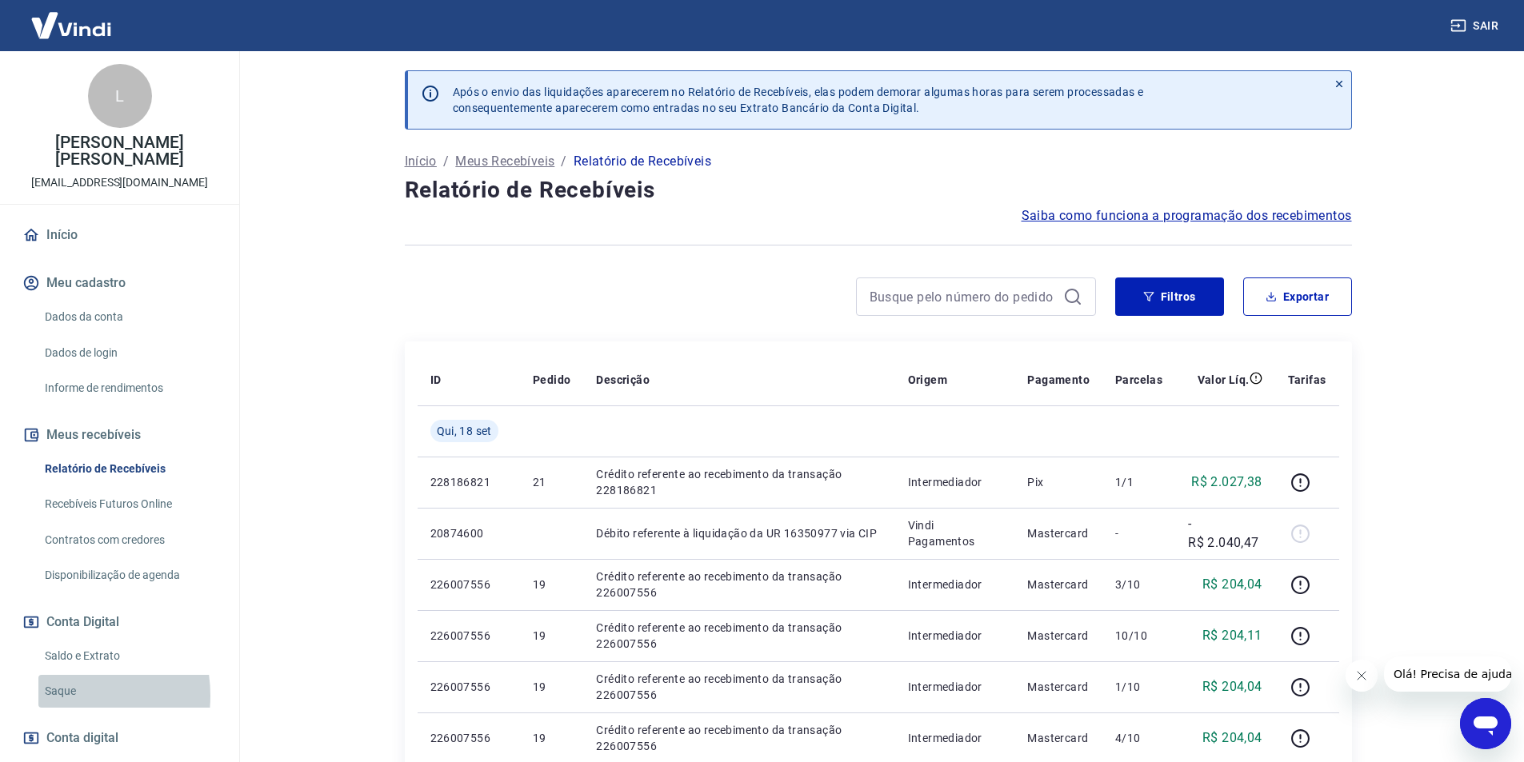
click at [56, 679] on link "Saque" at bounding box center [129, 691] width 182 height 33
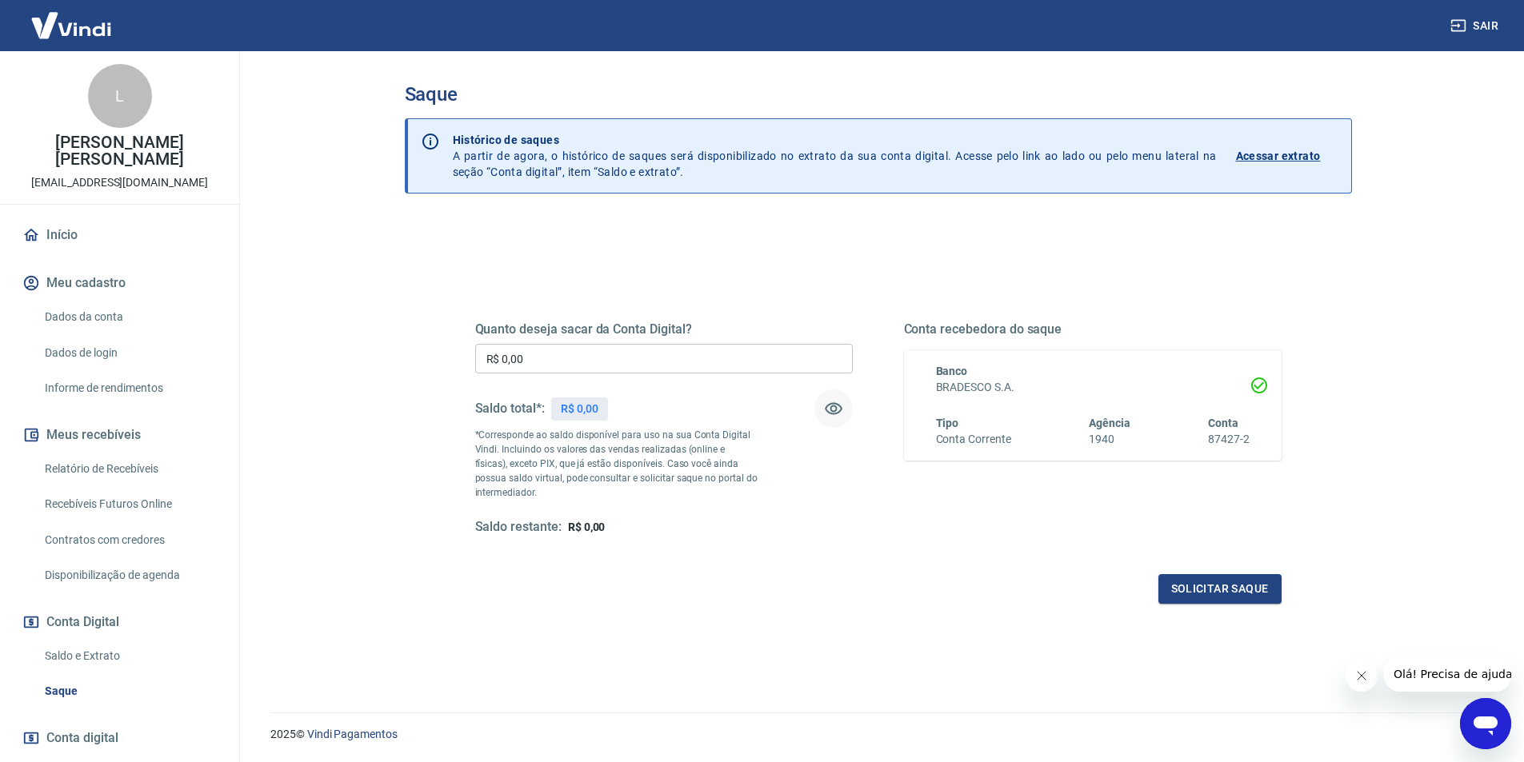
click at [821, 407] on button "button" at bounding box center [833, 408] width 38 height 38
click at [1278, 144] on link "Acessar extrato" at bounding box center [1287, 156] width 102 height 48
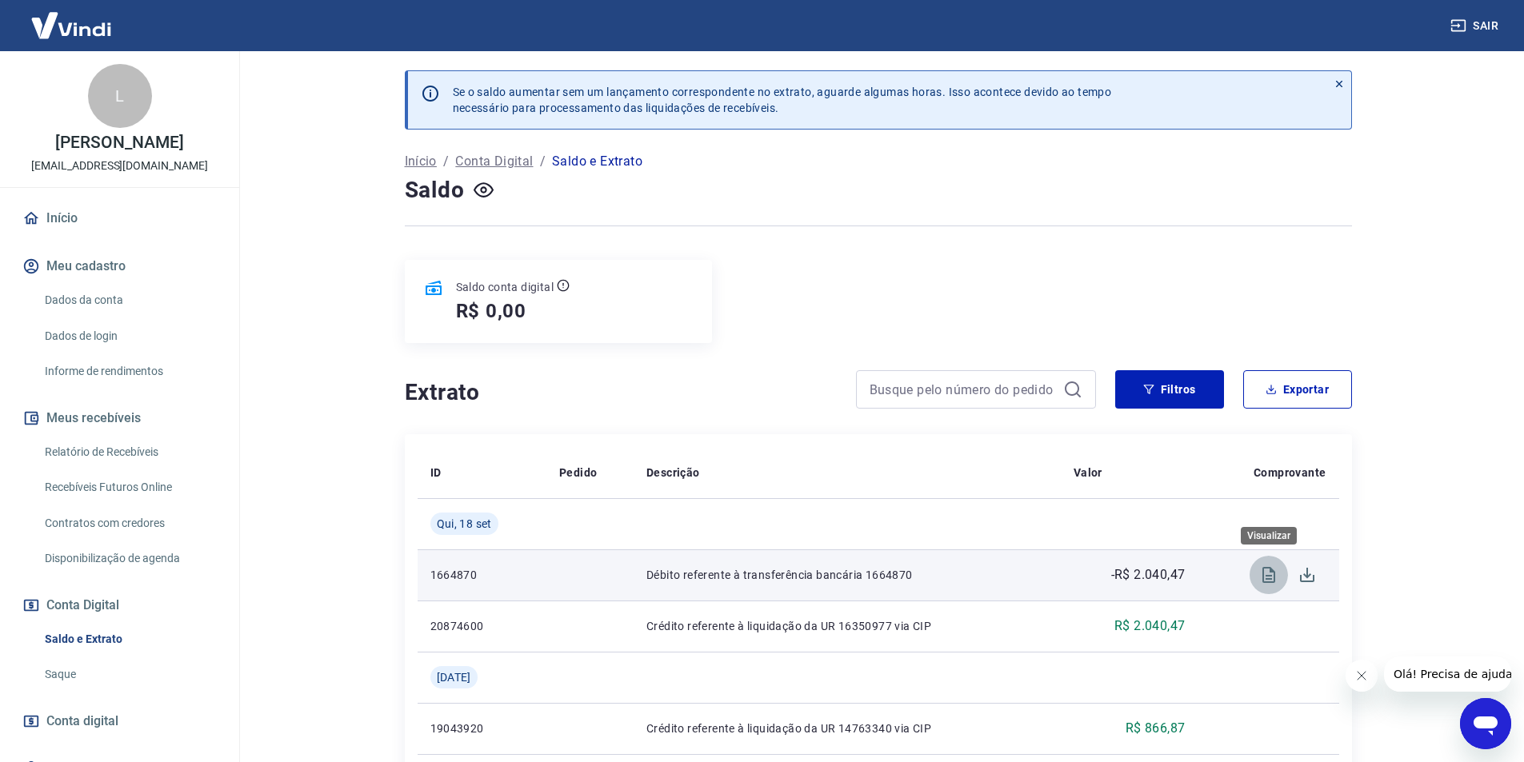
click at [1260, 580] on icon "Visualizar" at bounding box center [1268, 574] width 19 height 19
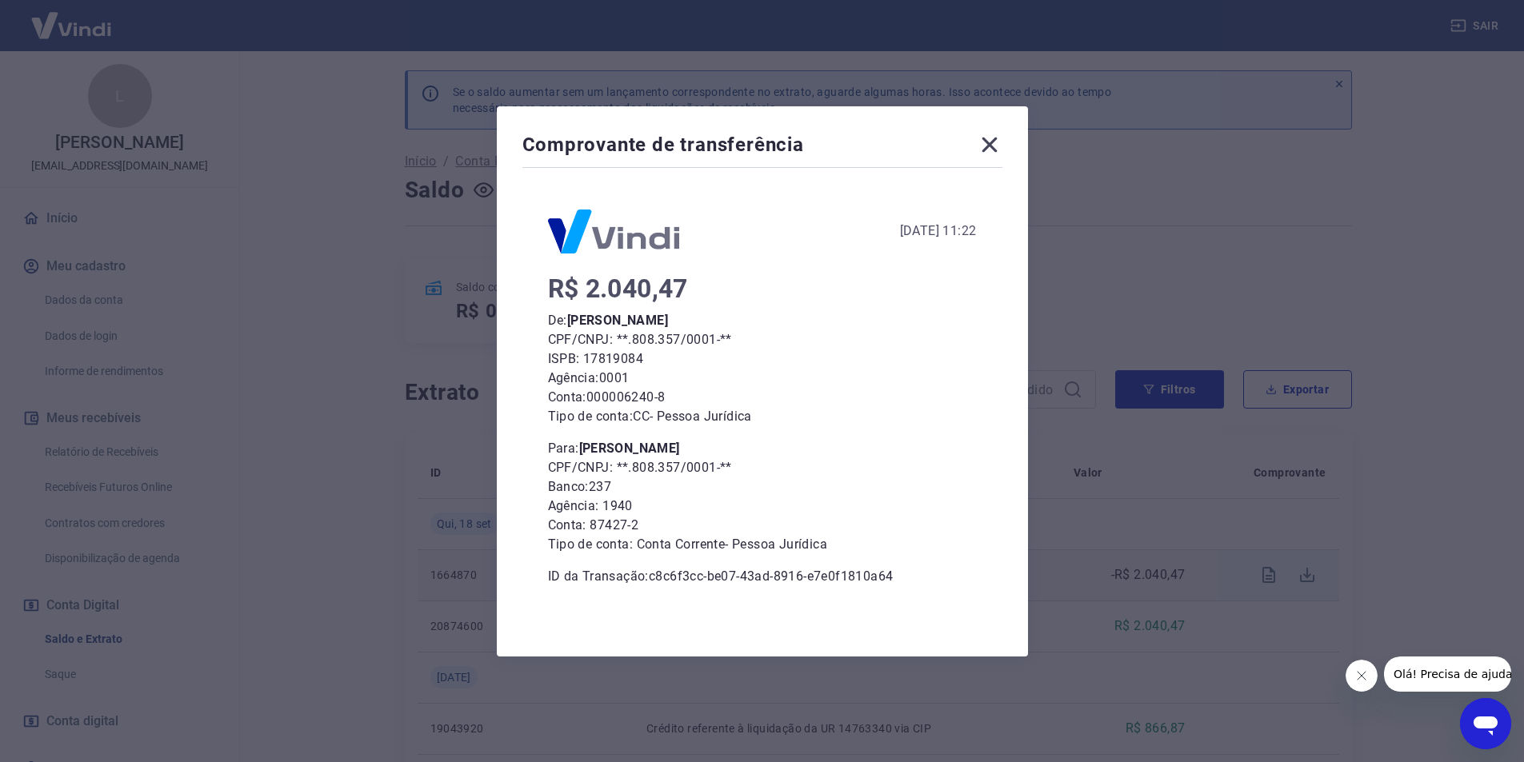
click at [993, 143] on icon at bounding box center [988, 144] width 15 height 15
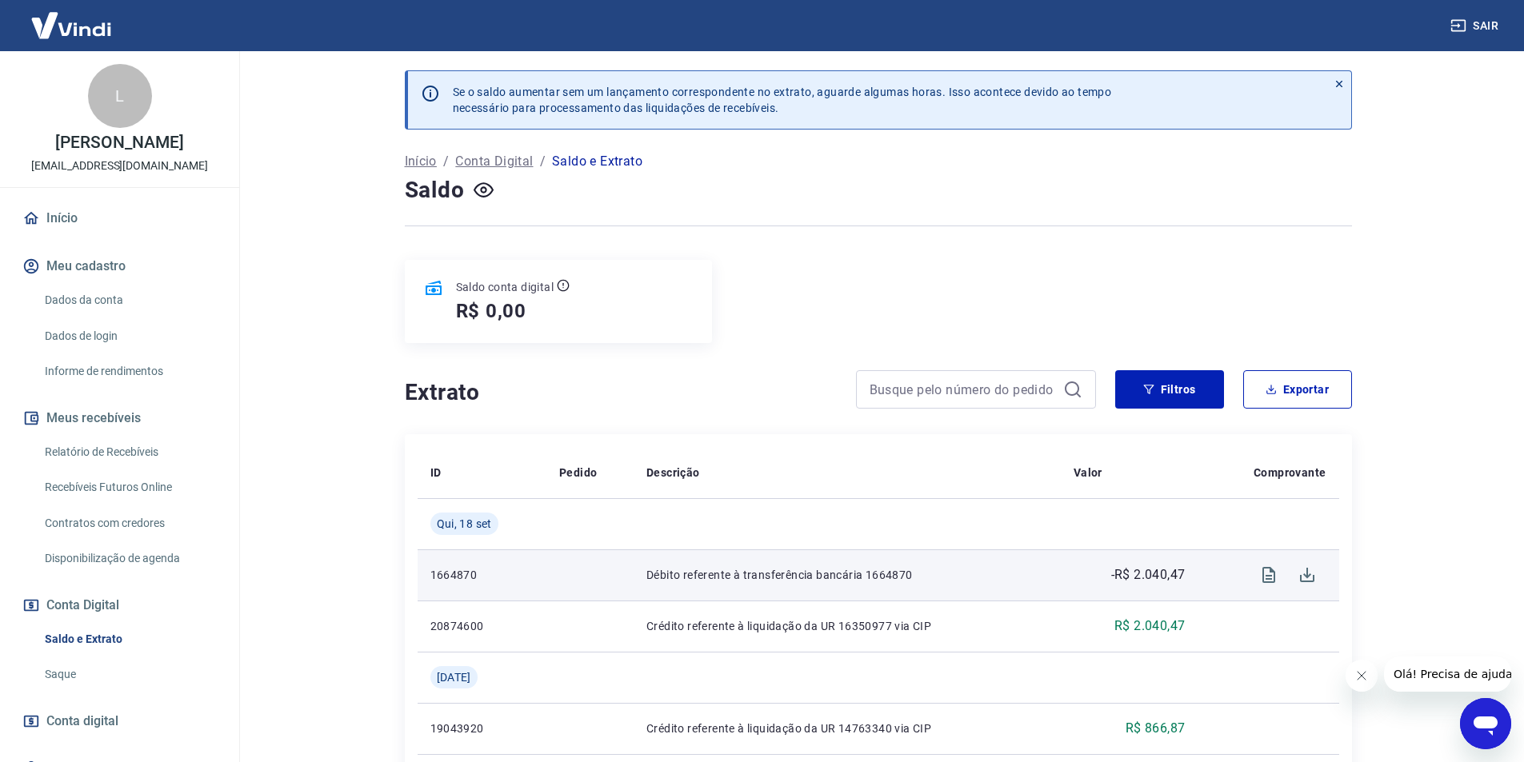
click at [105, 725] on span "Conta digital" at bounding box center [82, 721] width 72 height 22
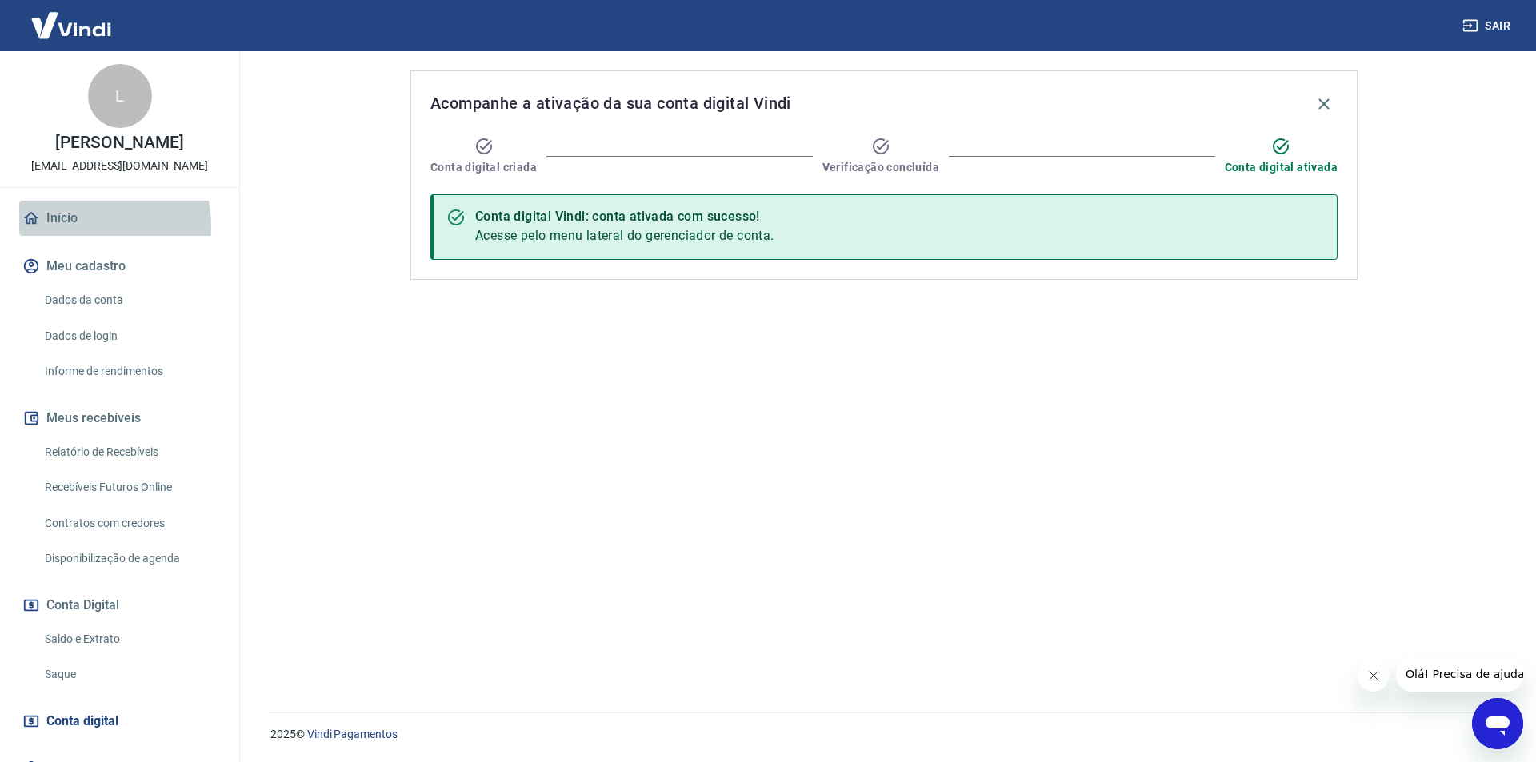
click at [80, 226] on link "Início" at bounding box center [119, 218] width 201 height 35
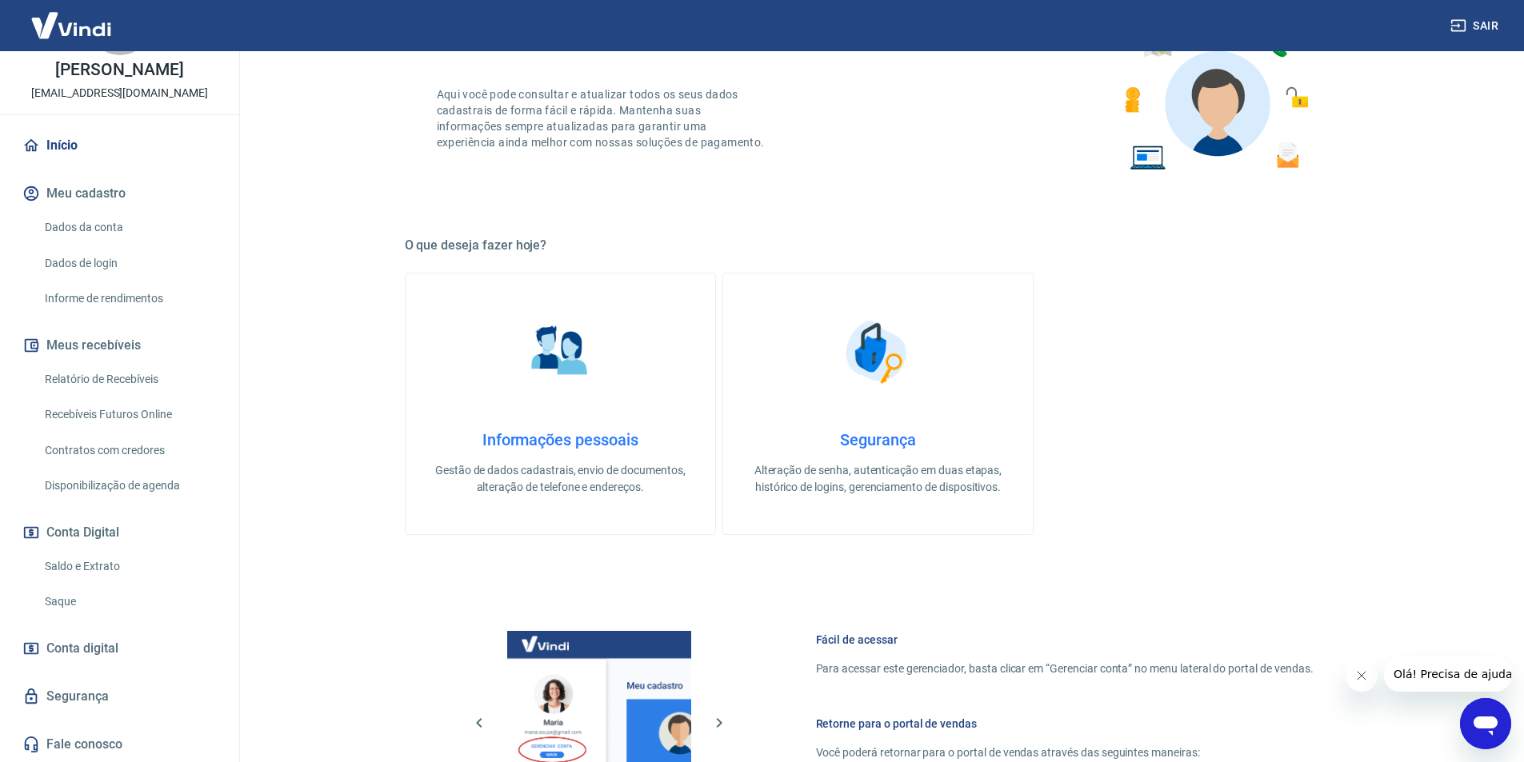
scroll to position [160, 0]
